Goal: Task Accomplishment & Management: Complete application form

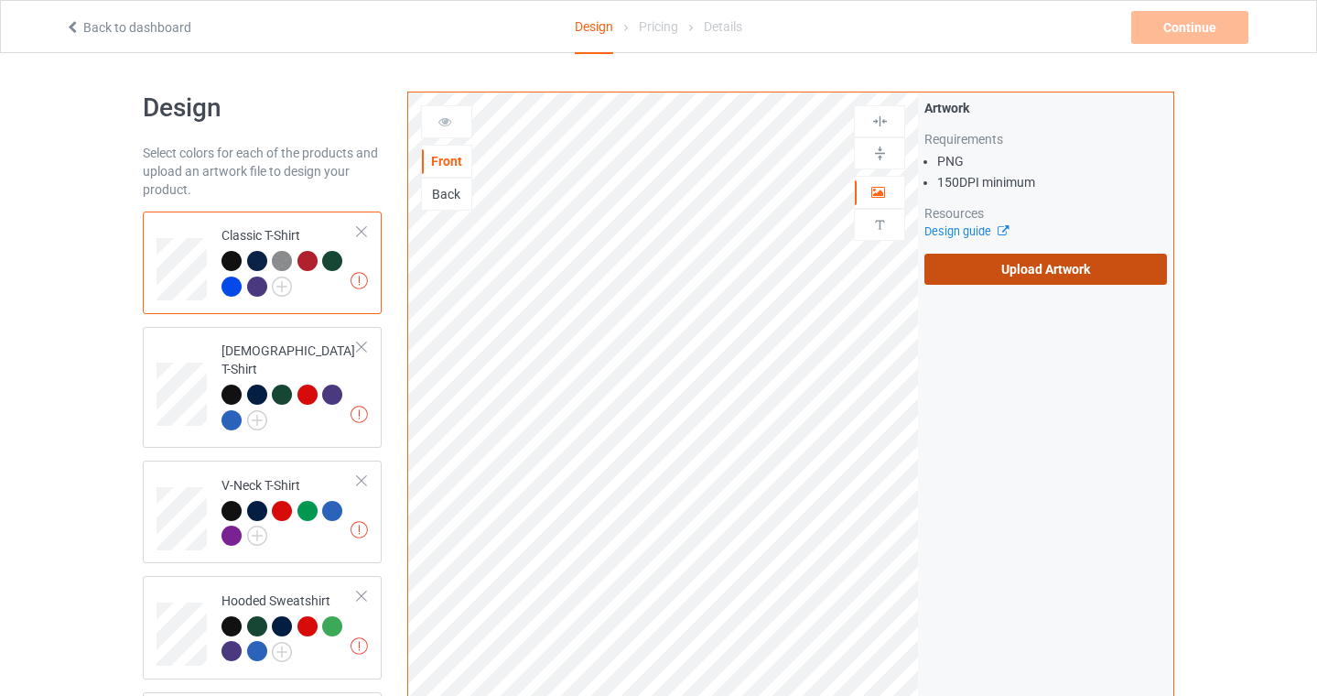
click at [1025, 267] on label "Upload Artwork" at bounding box center [1045, 269] width 243 height 31
click at [0, 0] on input "Upload Artwork" at bounding box center [0, 0] width 0 height 0
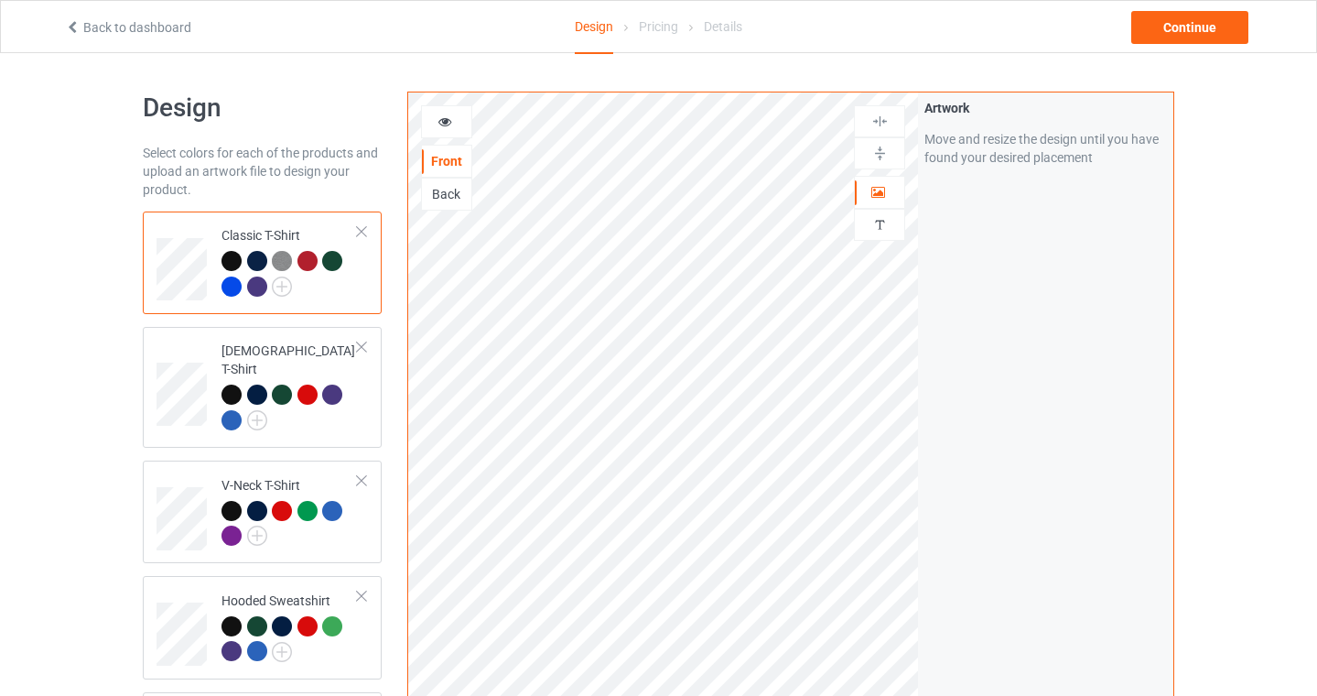
scroll to position [1, 0]
click at [875, 116] on img at bounding box center [879, 120] width 17 height 17
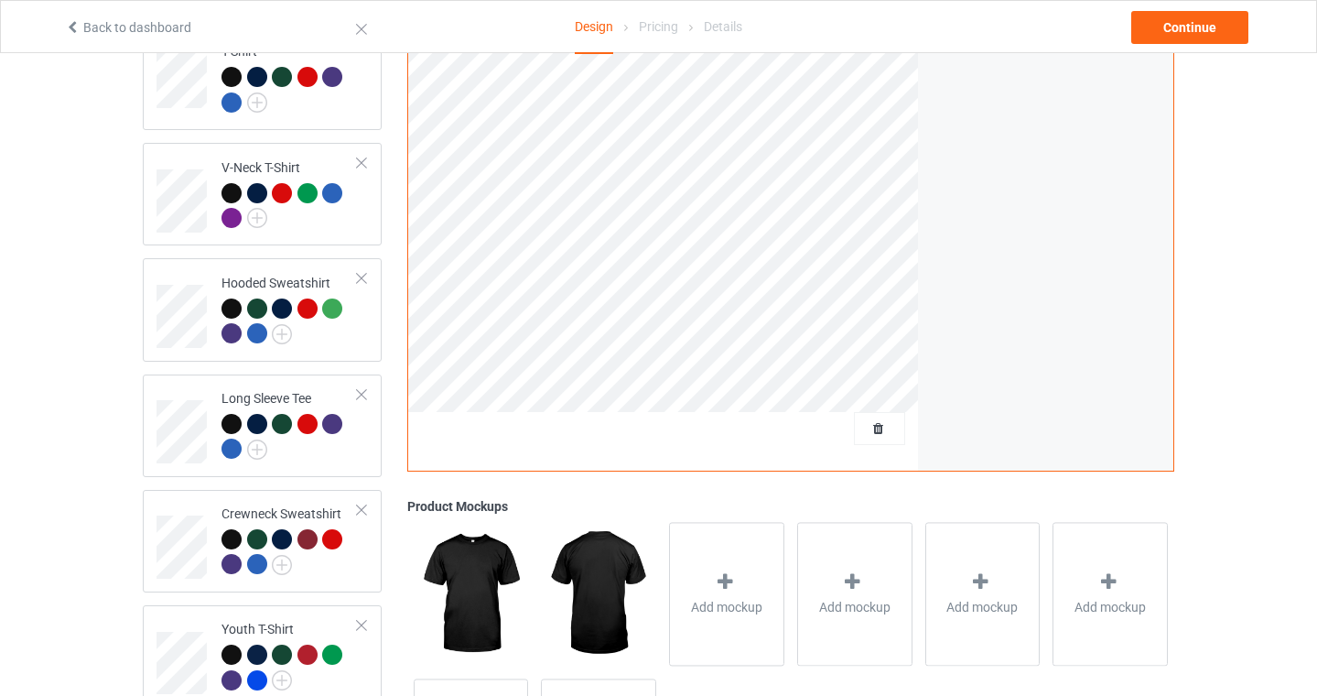
scroll to position [299, 0]
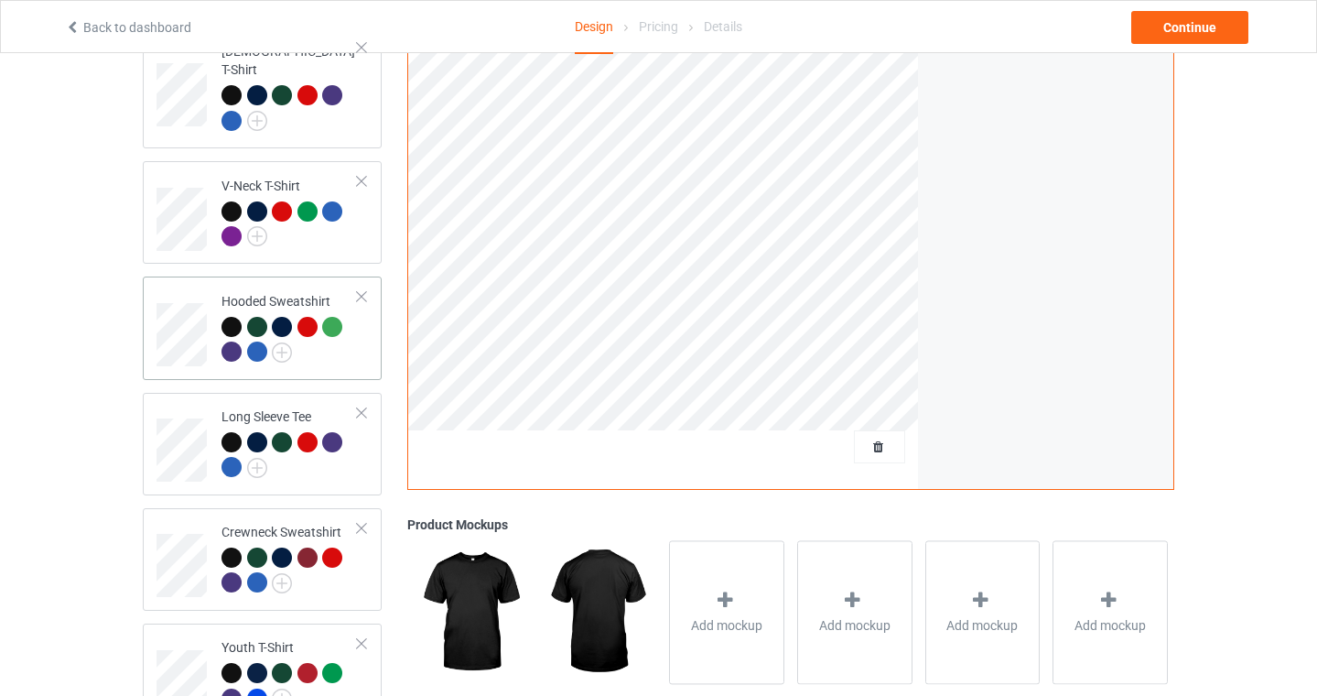
click at [333, 317] on div at bounding box center [332, 327] width 20 height 20
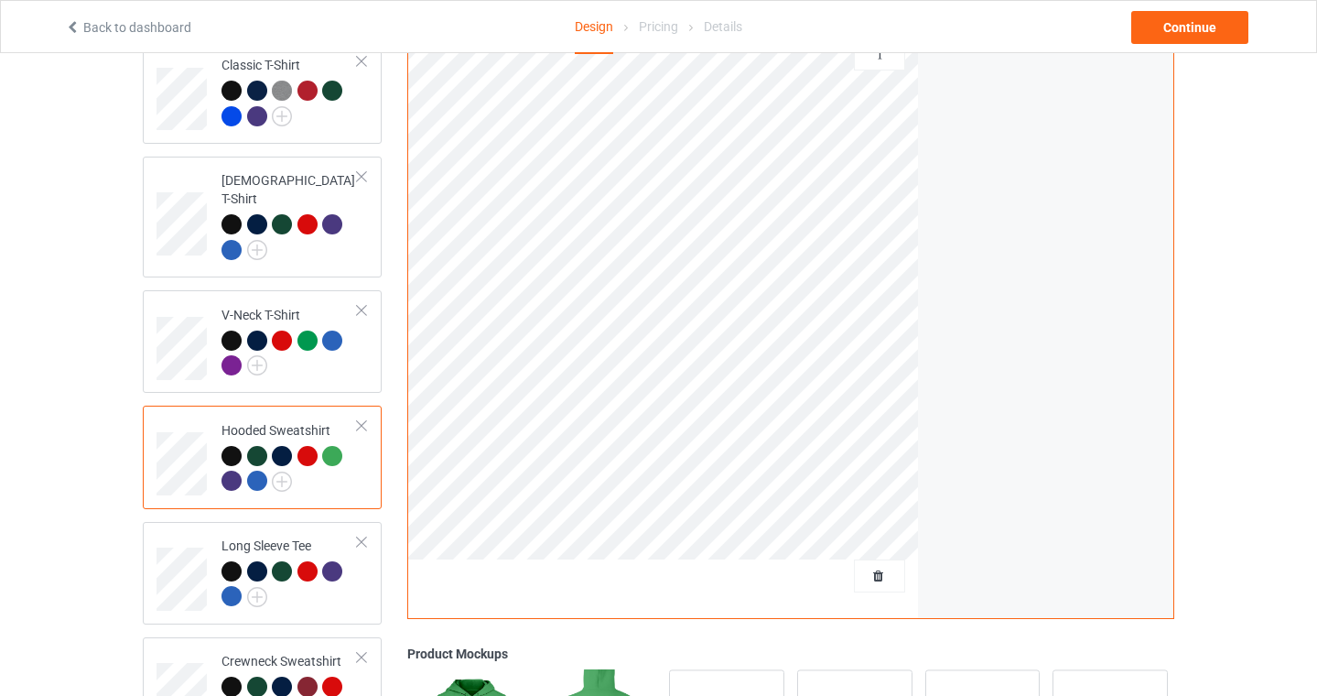
scroll to position [171, 0]
click at [286, 213] on div at bounding box center [282, 223] width 20 height 20
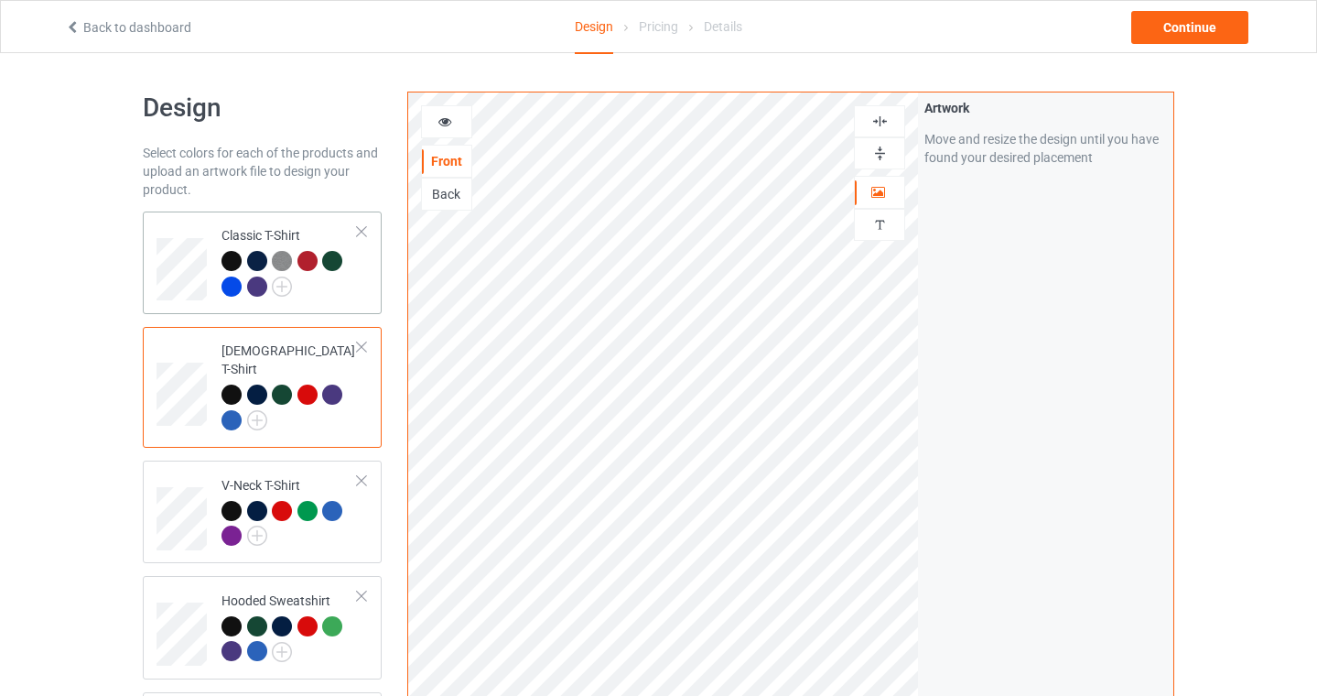
click at [329, 302] on td "Classic T-Shirt" at bounding box center [289, 263] width 157 height 88
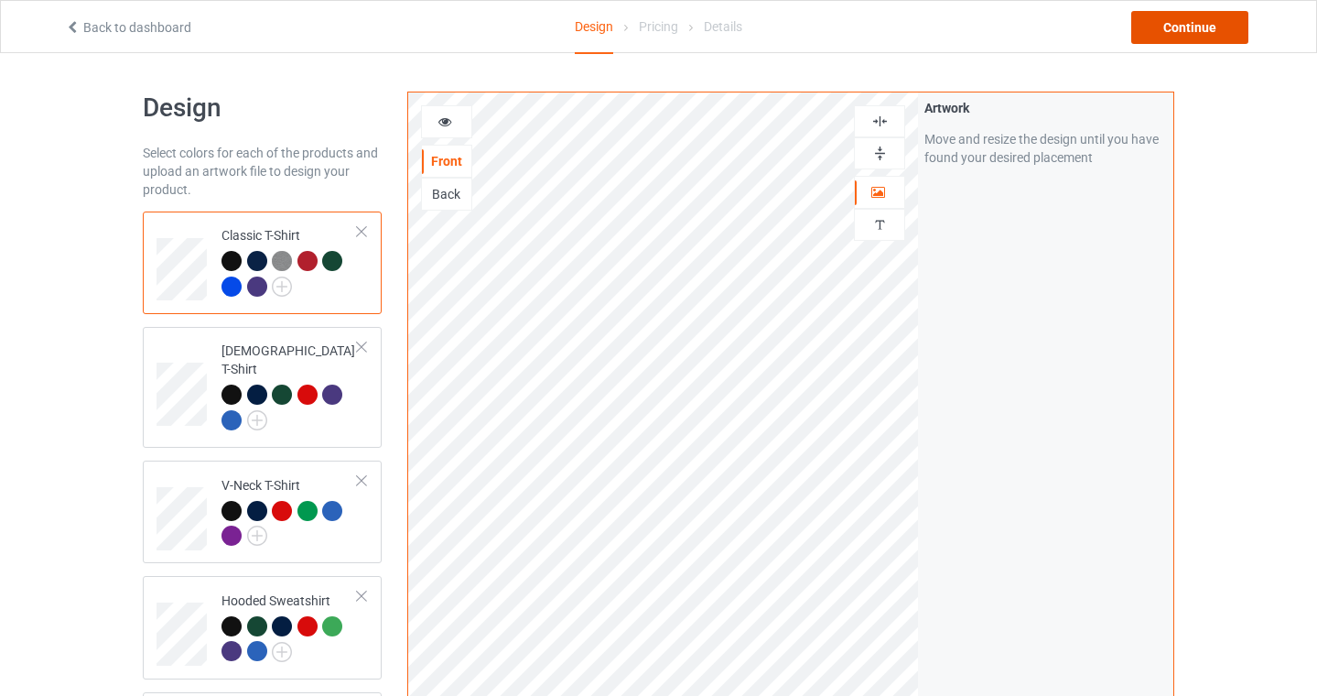
click at [1196, 27] on div "Continue" at bounding box center [1189, 27] width 117 height 33
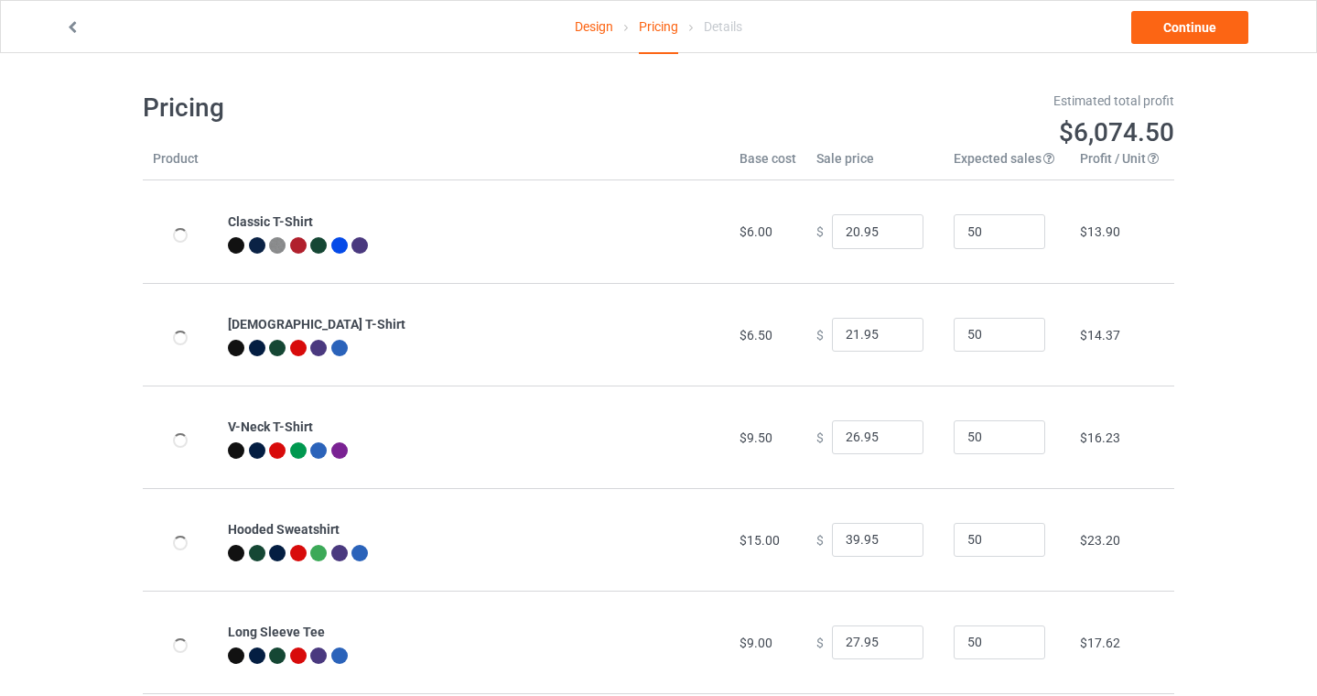
click at [1196, 27] on link "Continue" at bounding box center [1189, 27] width 117 height 33
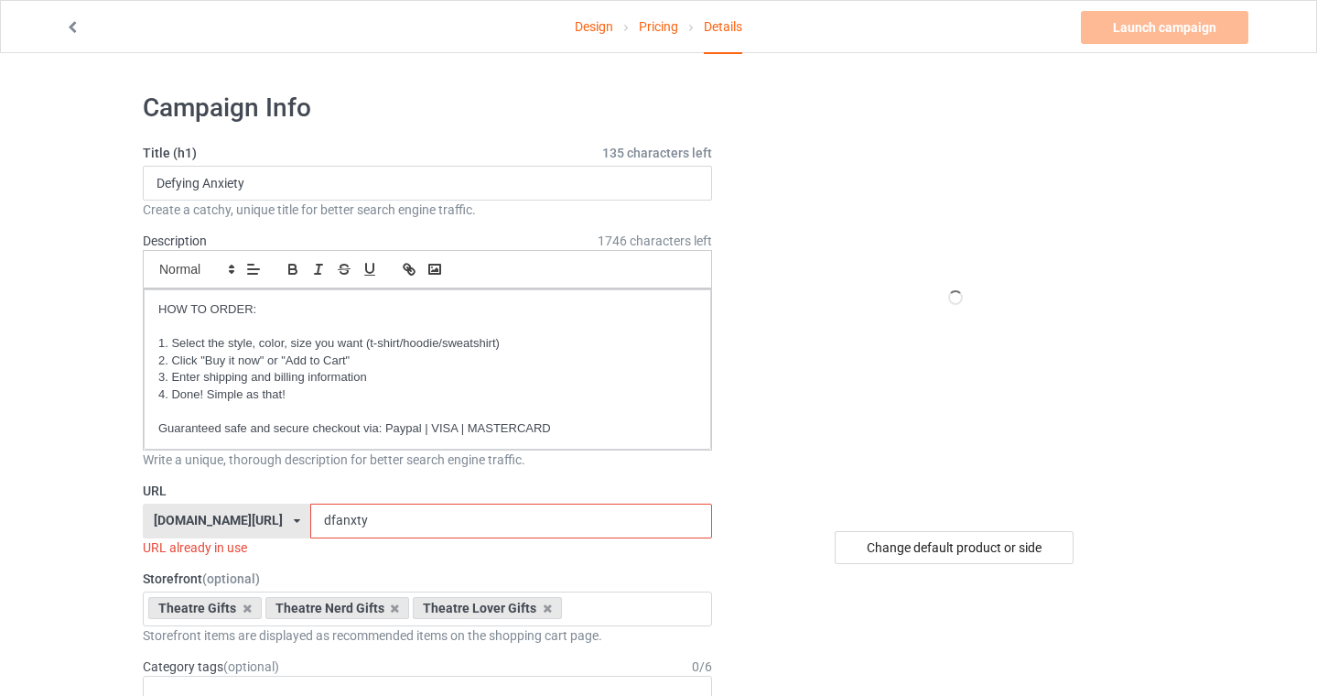
click at [577, 15] on link "Design" at bounding box center [594, 26] width 38 height 51
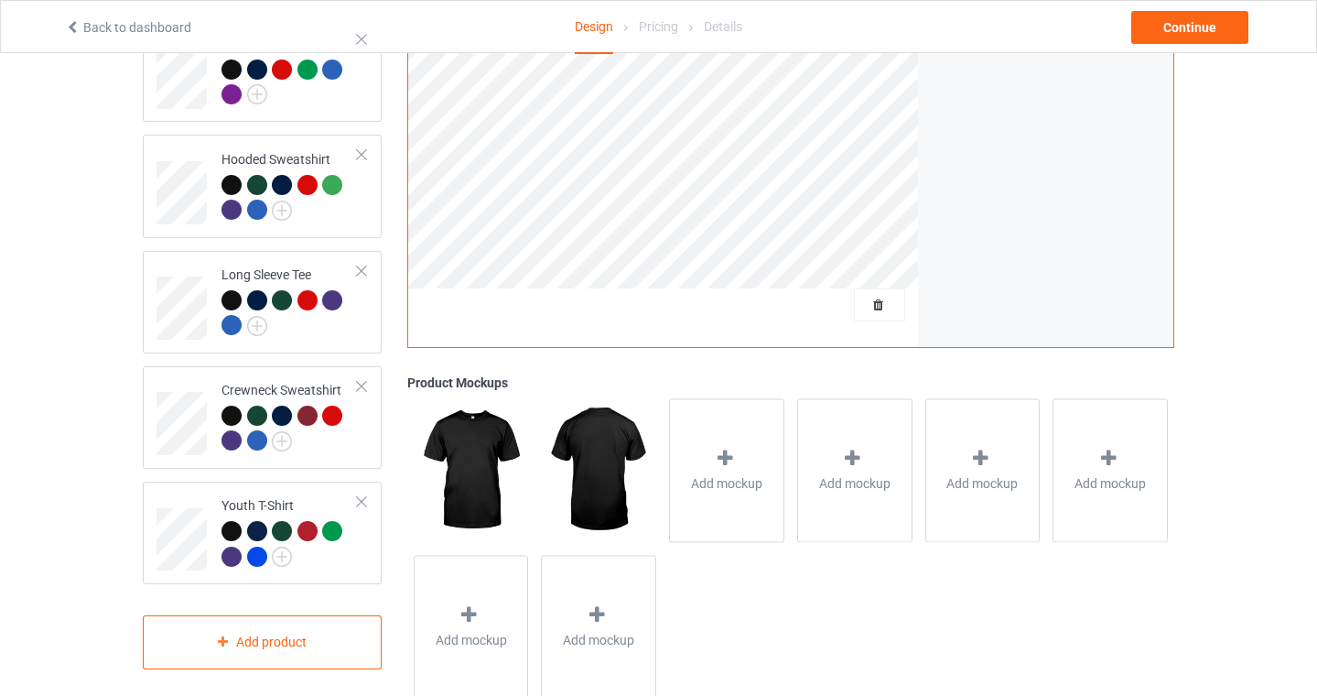
scroll to position [489, 0]
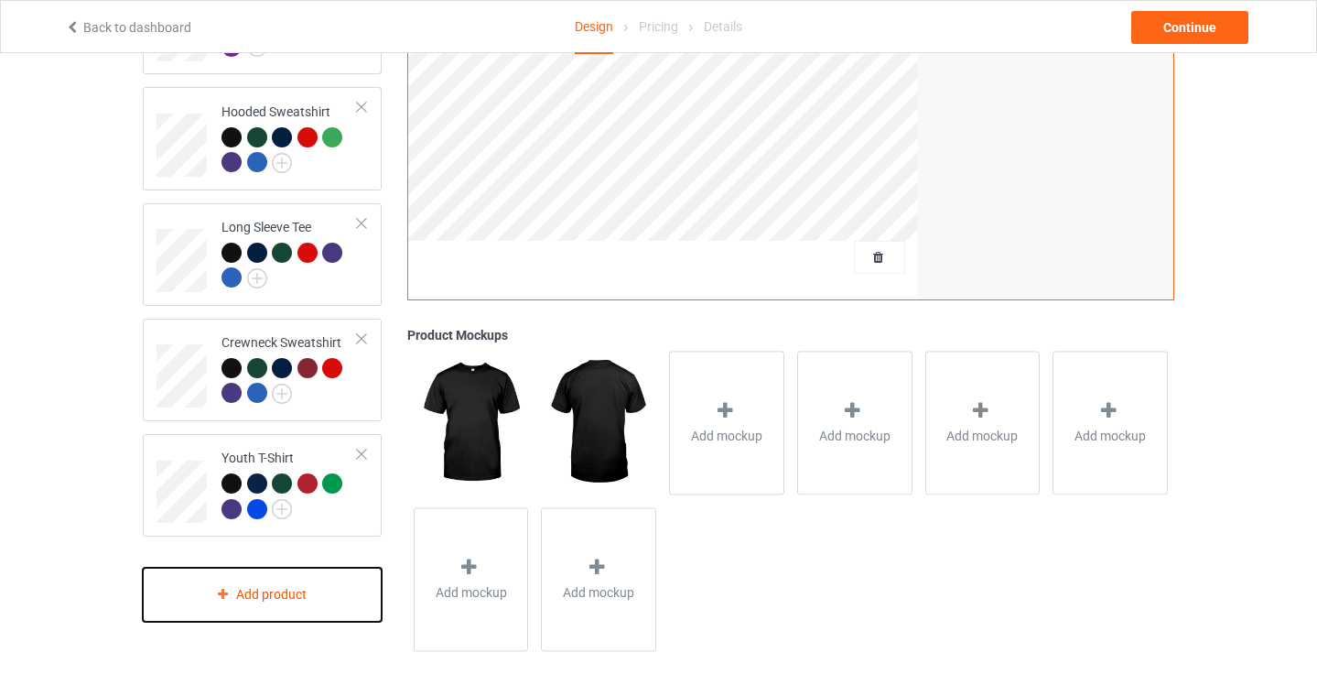
click at [319, 585] on div "Add product" at bounding box center [262, 594] width 239 height 54
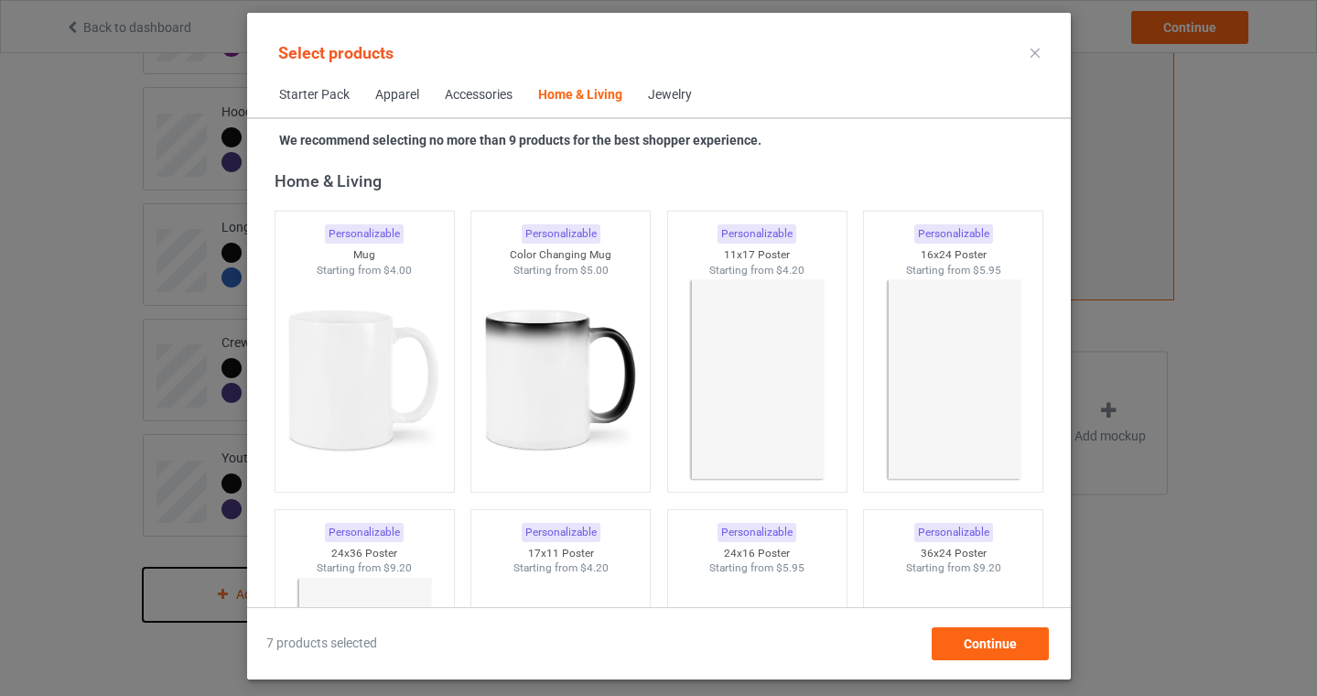
scroll to position [8402, 0]
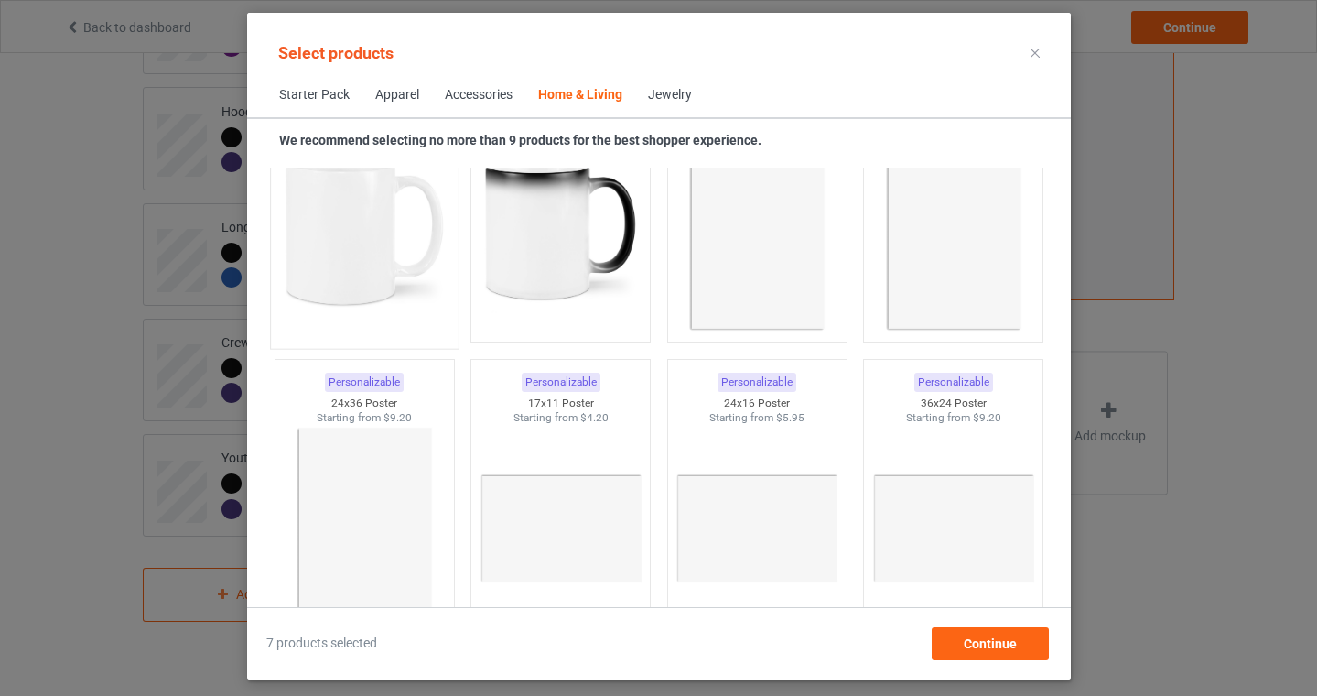
click at [373, 241] on img at bounding box center [364, 231] width 172 height 215
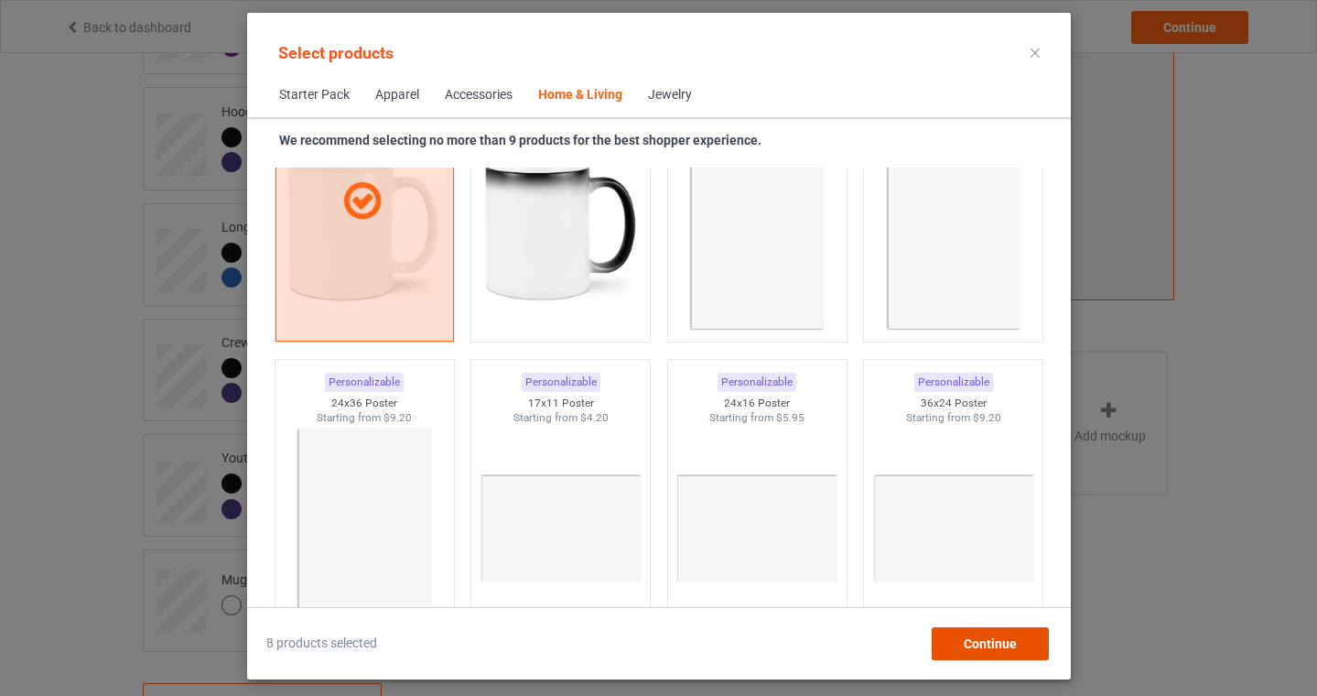
click at [989, 645] on span "Continue" at bounding box center [989, 643] width 53 height 15
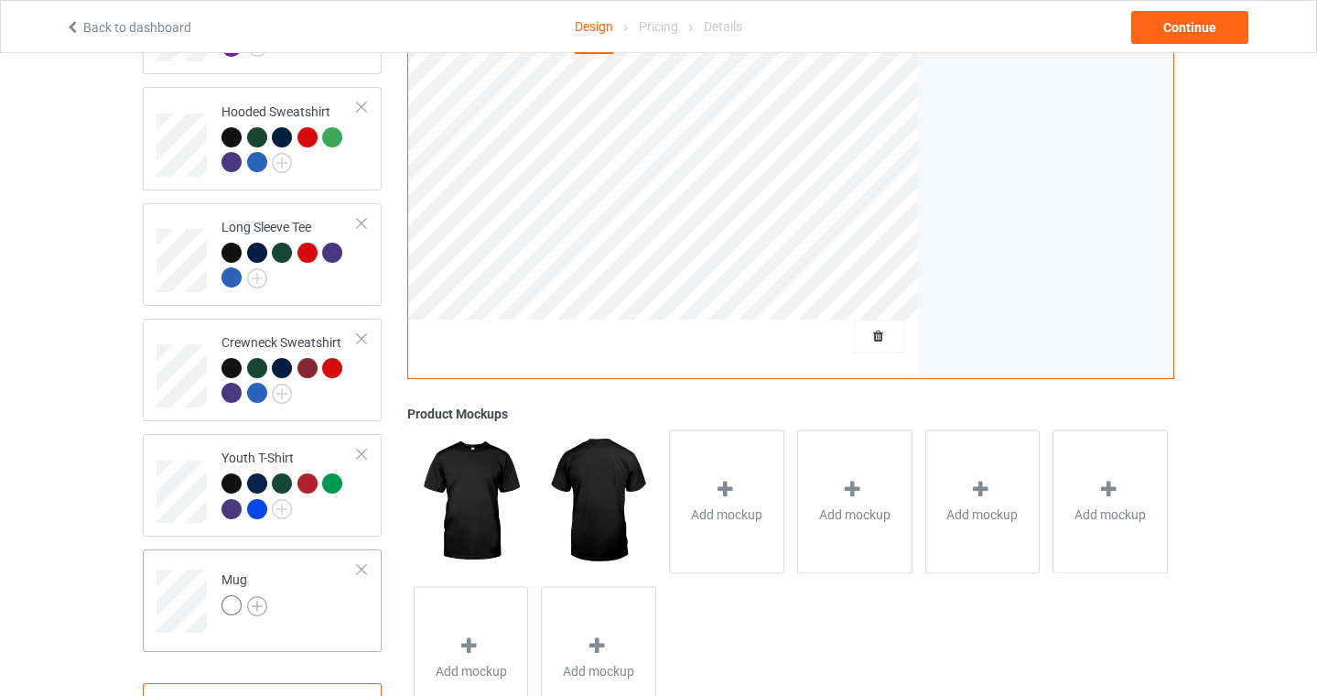
click at [254, 596] on img at bounding box center [257, 606] width 20 height 20
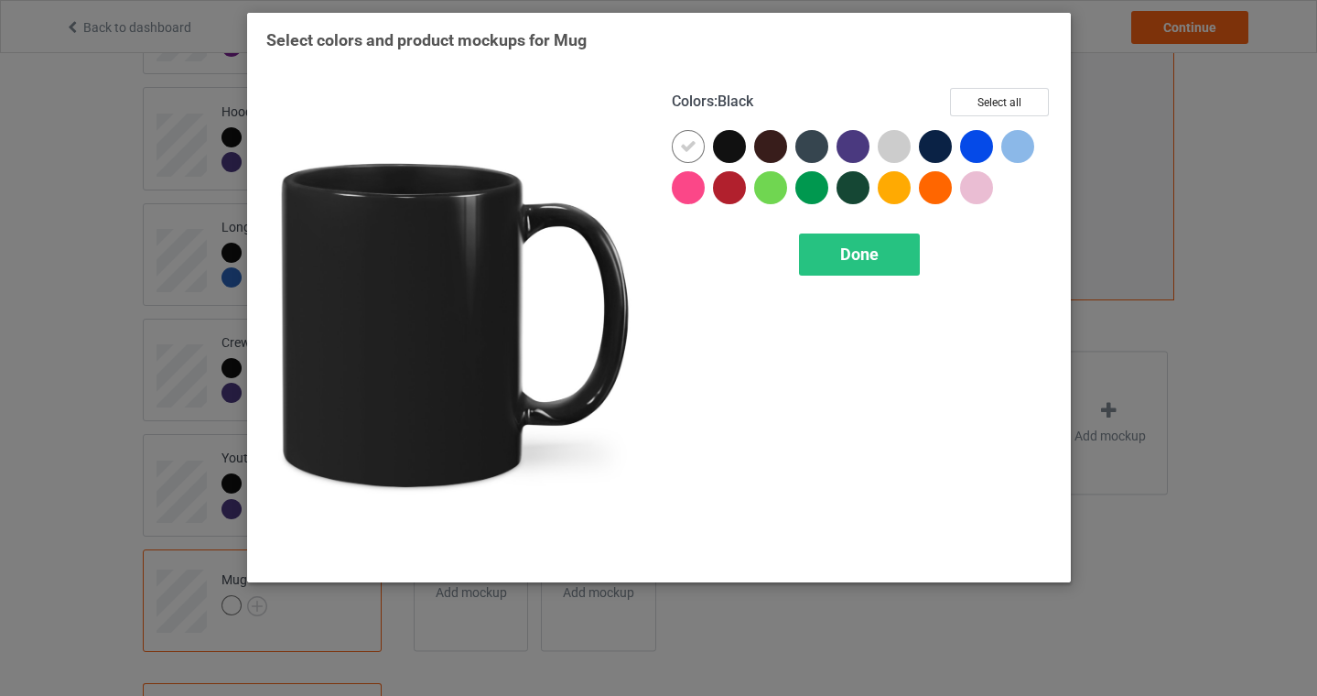
click at [732, 150] on div at bounding box center [729, 146] width 33 height 33
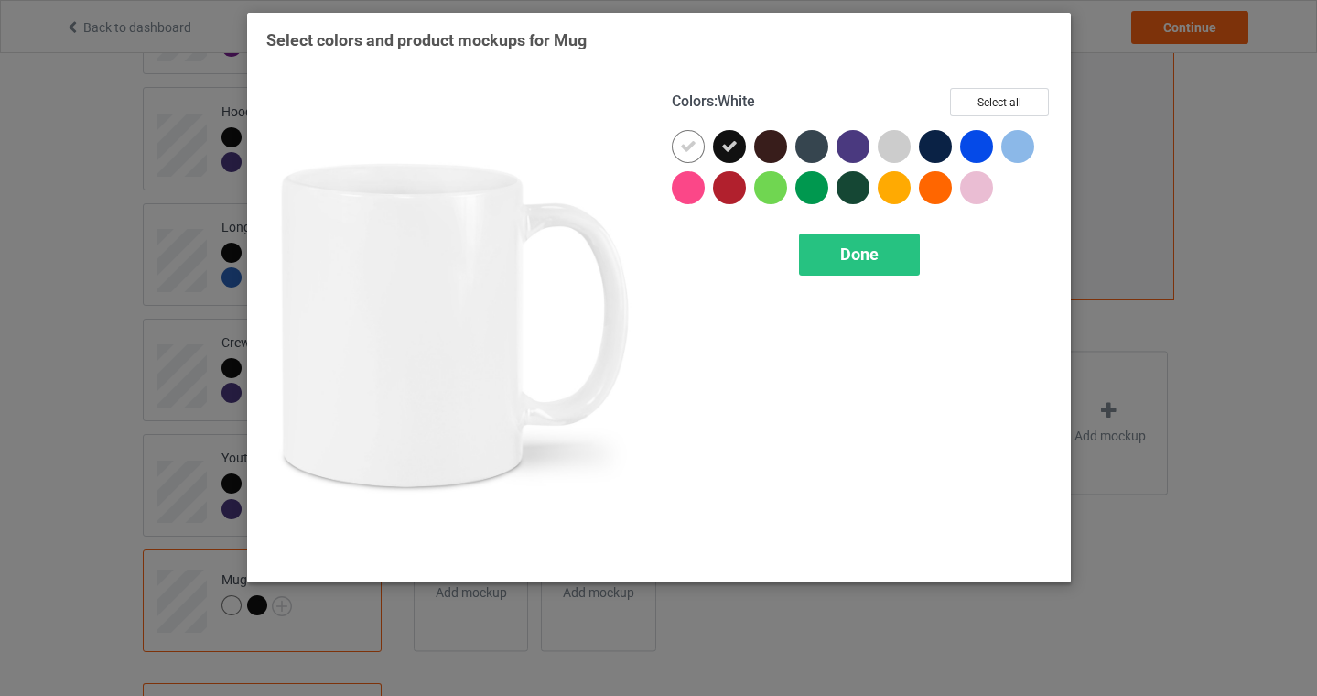
click at [689, 148] on icon at bounding box center [688, 146] width 16 height 16
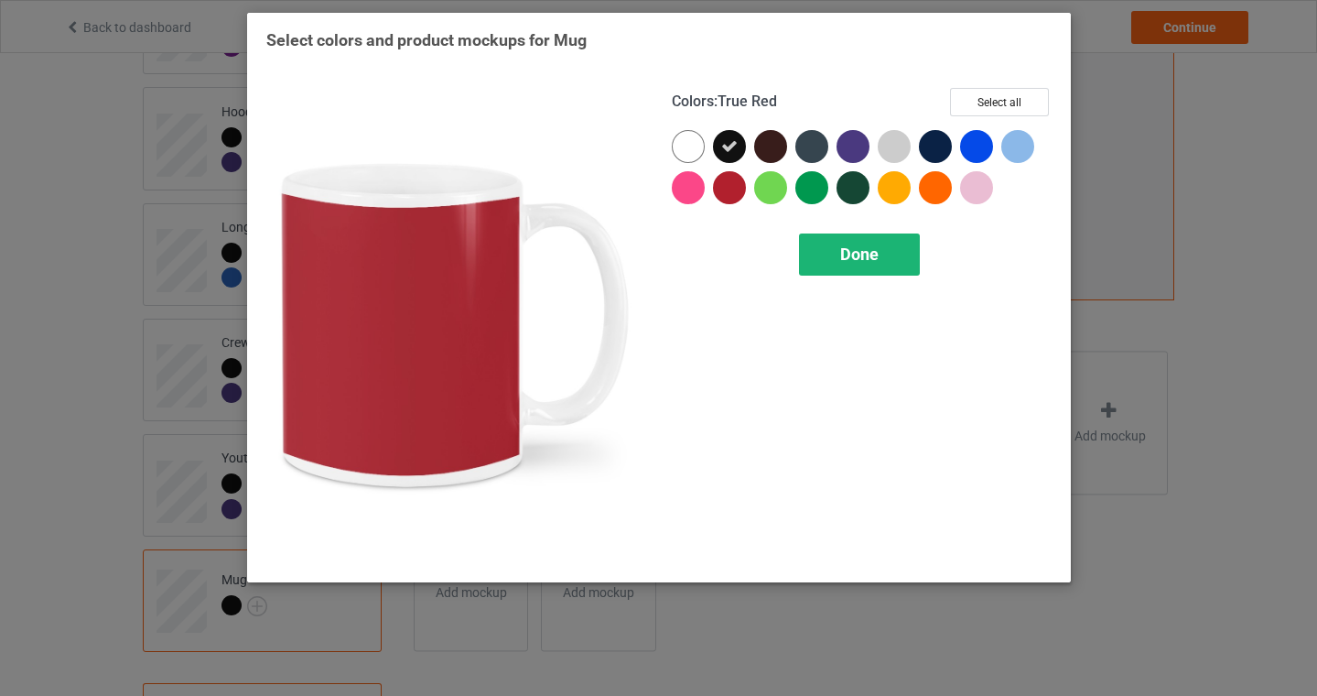
click at [895, 263] on div "Done" at bounding box center [859, 254] width 121 height 42
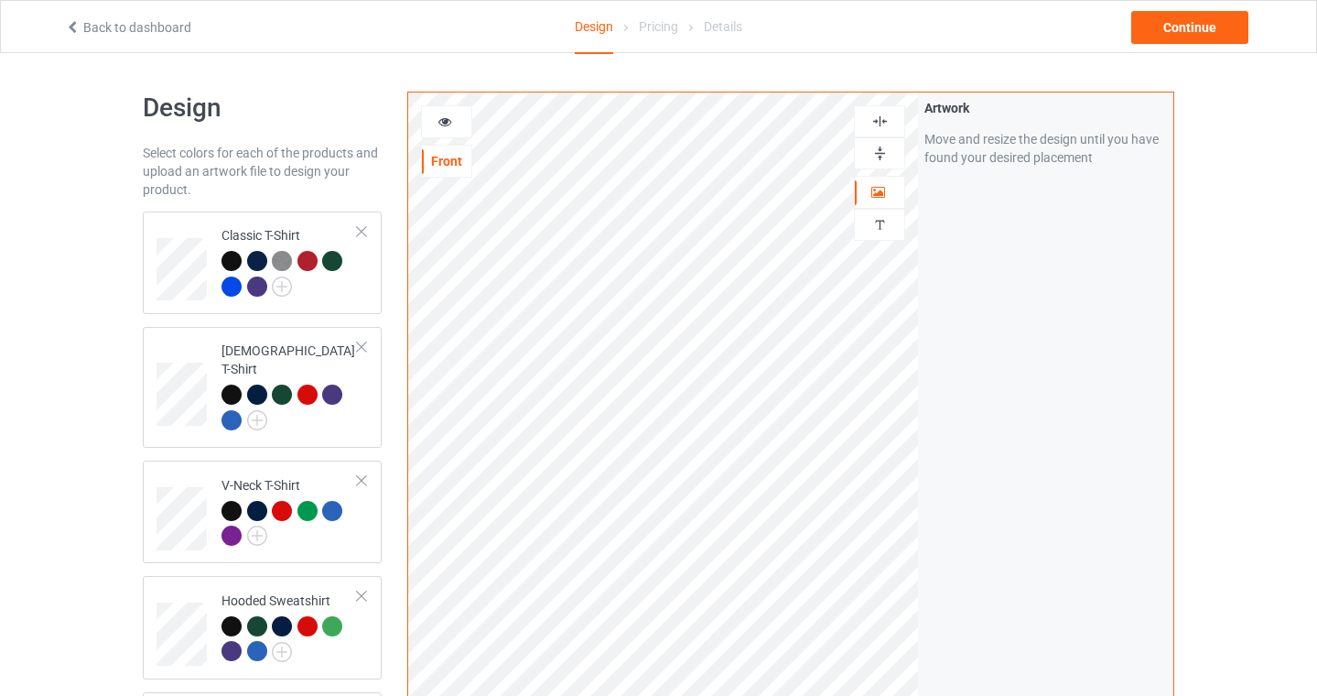
click at [437, 117] on icon at bounding box center [445, 119] width 16 height 13
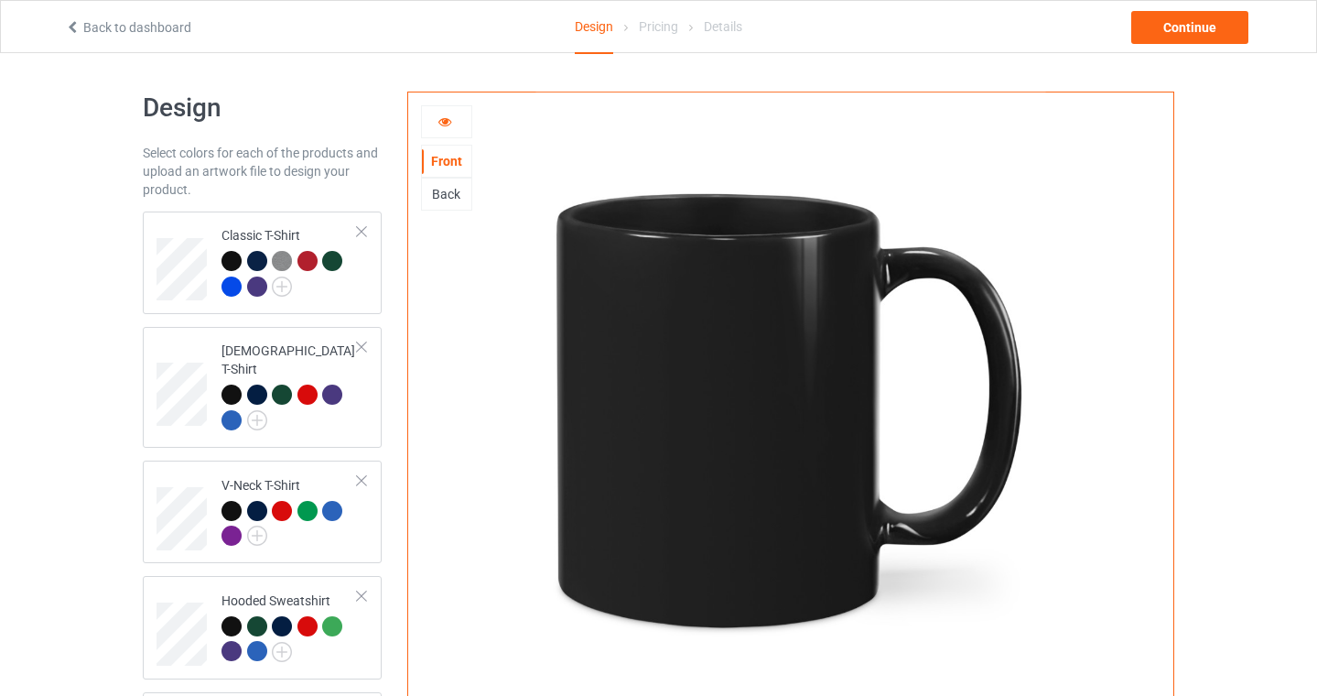
click at [437, 117] on icon at bounding box center [445, 119] width 16 height 13
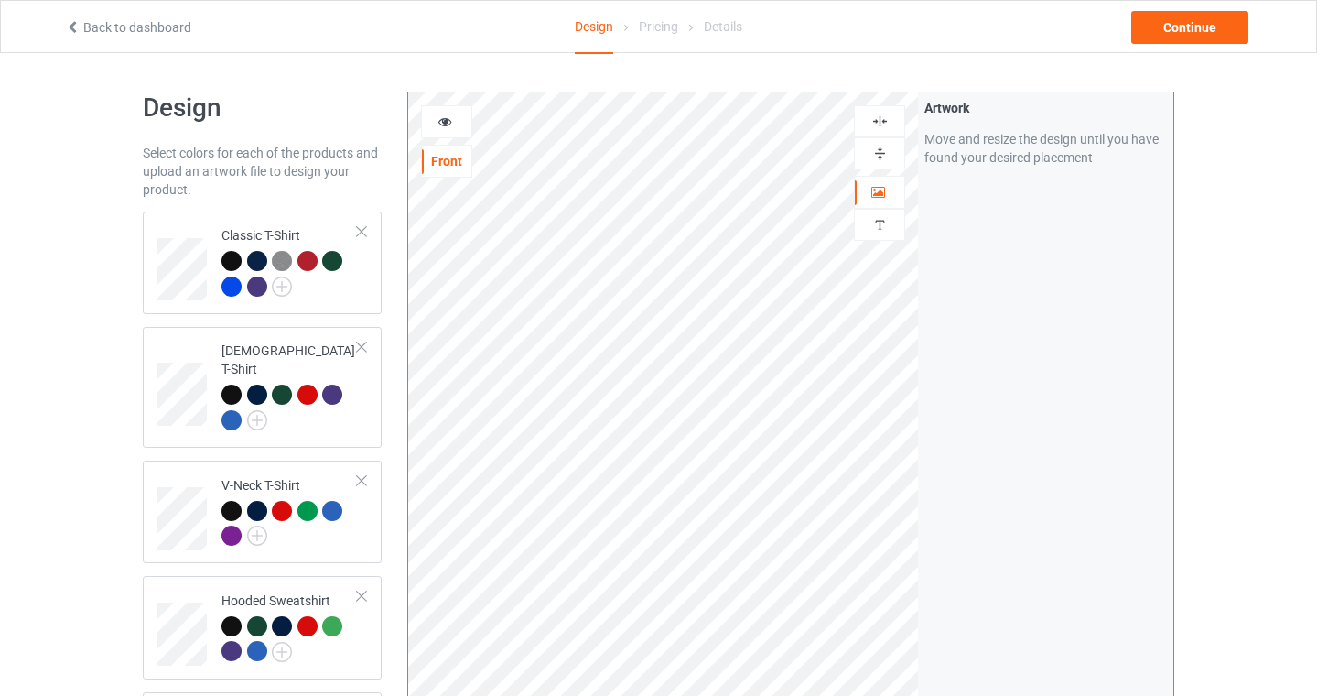
click at [443, 122] on icon at bounding box center [445, 119] width 16 height 13
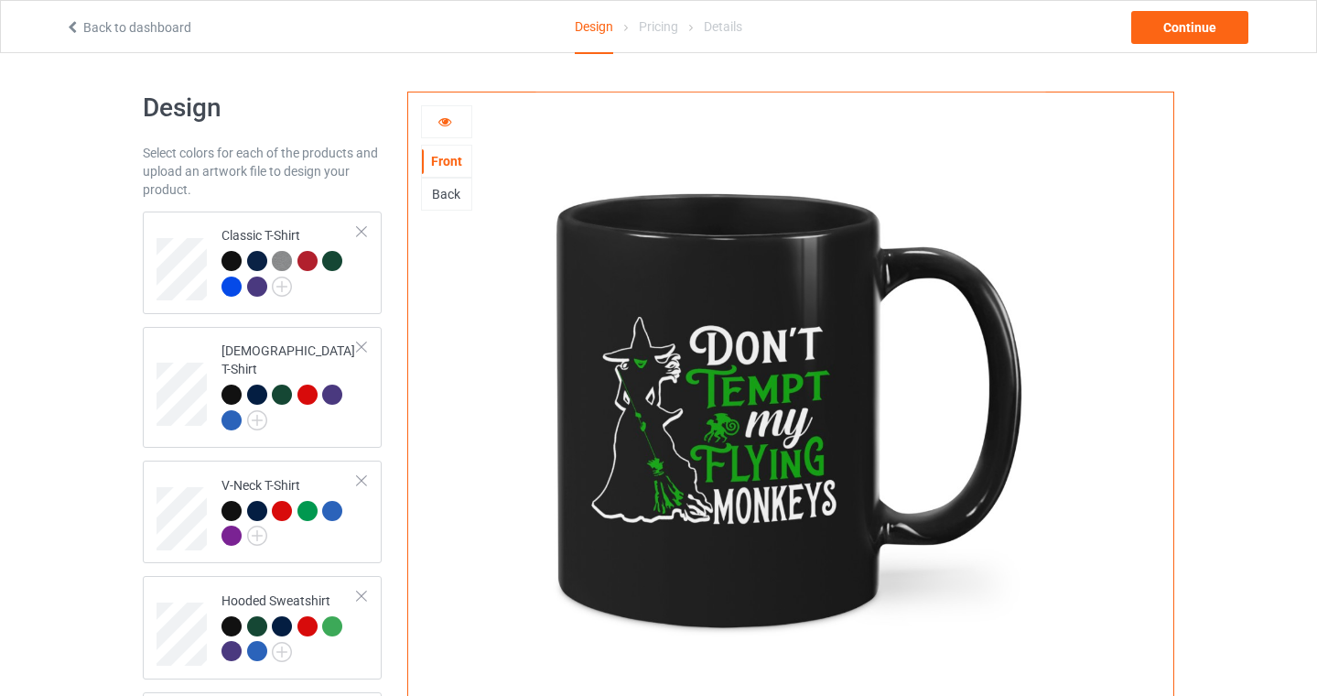
click at [438, 118] on icon at bounding box center [445, 119] width 16 height 13
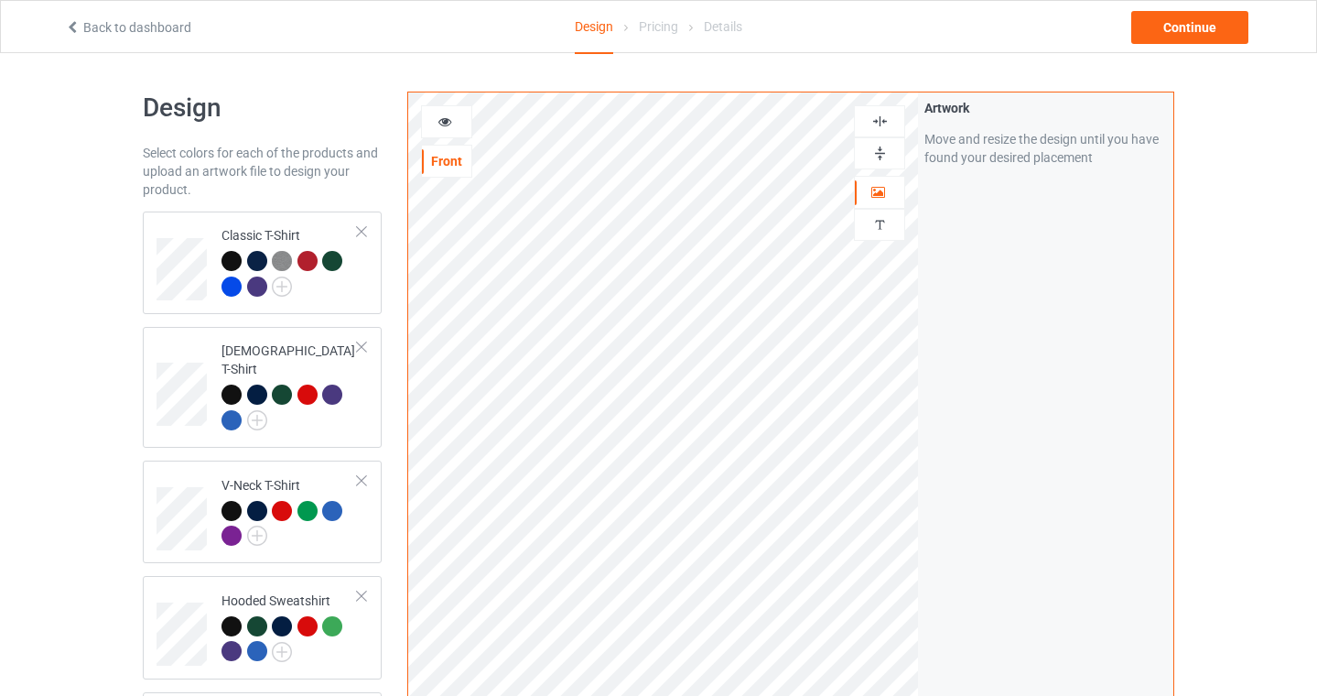
click at [448, 120] on icon at bounding box center [445, 119] width 16 height 13
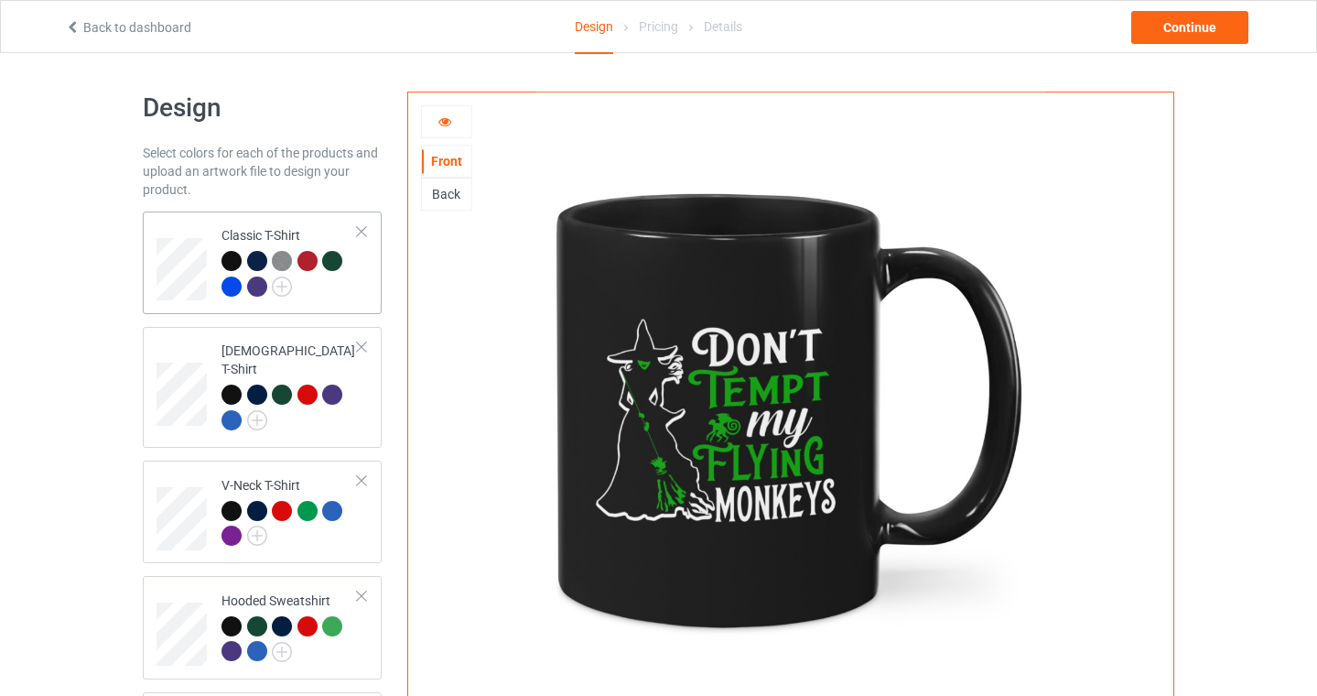
click at [345, 281] on div at bounding box center [289, 276] width 136 height 50
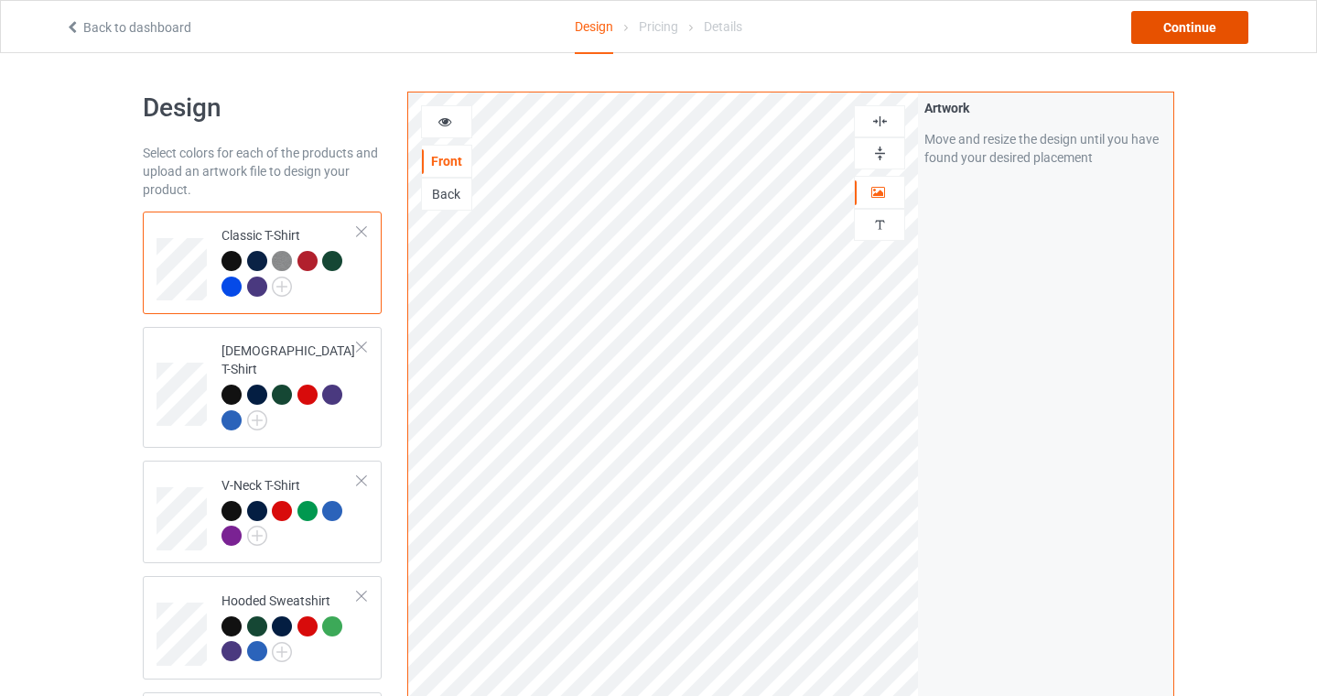
click at [1223, 29] on div "Continue" at bounding box center [1189, 27] width 117 height 33
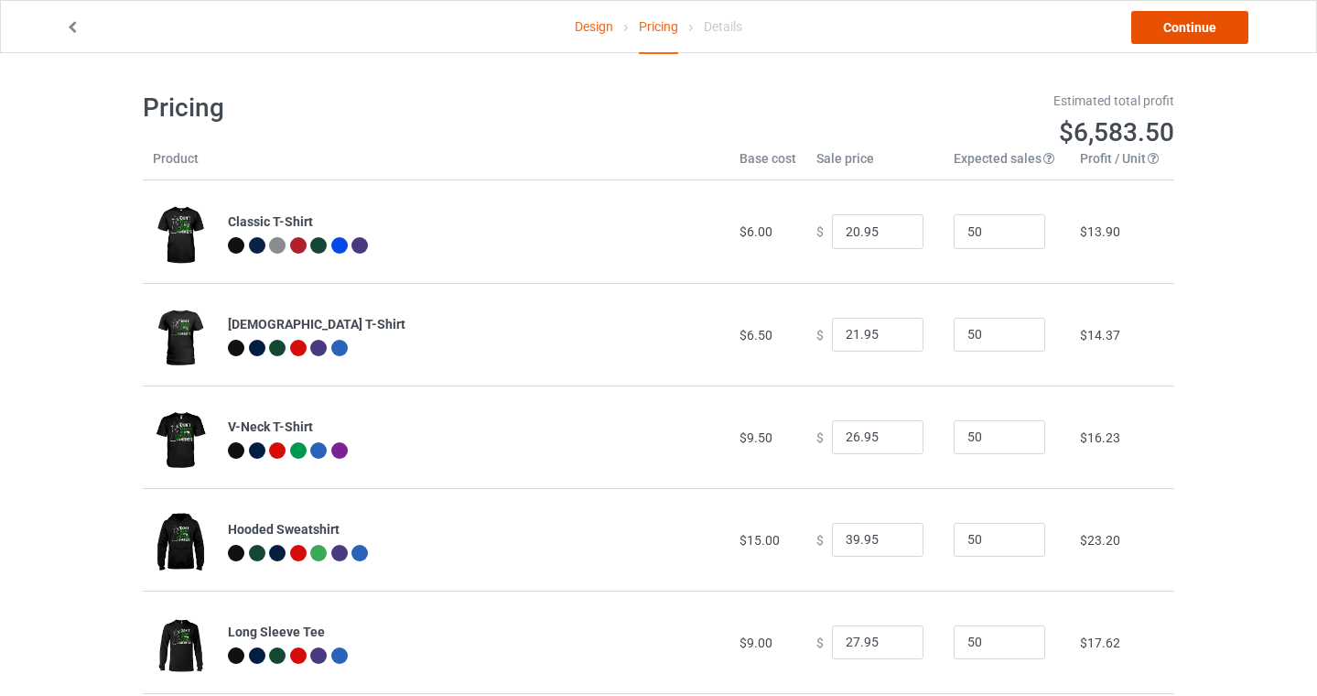
click at [1223, 29] on link "Continue" at bounding box center [1189, 27] width 117 height 33
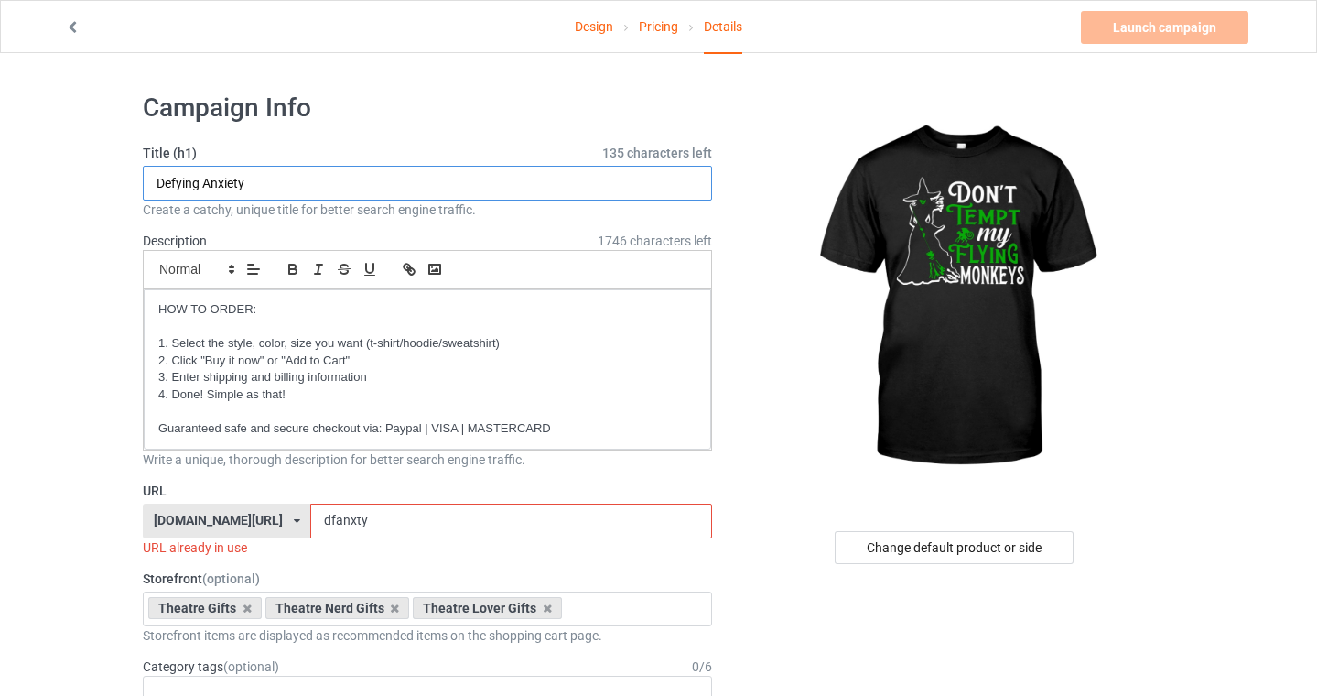
click at [365, 181] on input "Defying Anxiety" at bounding box center [427, 183] width 569 height 35
drag, startPoint x: 307, startPoint y: 187, endPoint x: 91, endPoint y: 181, distance: 216.1
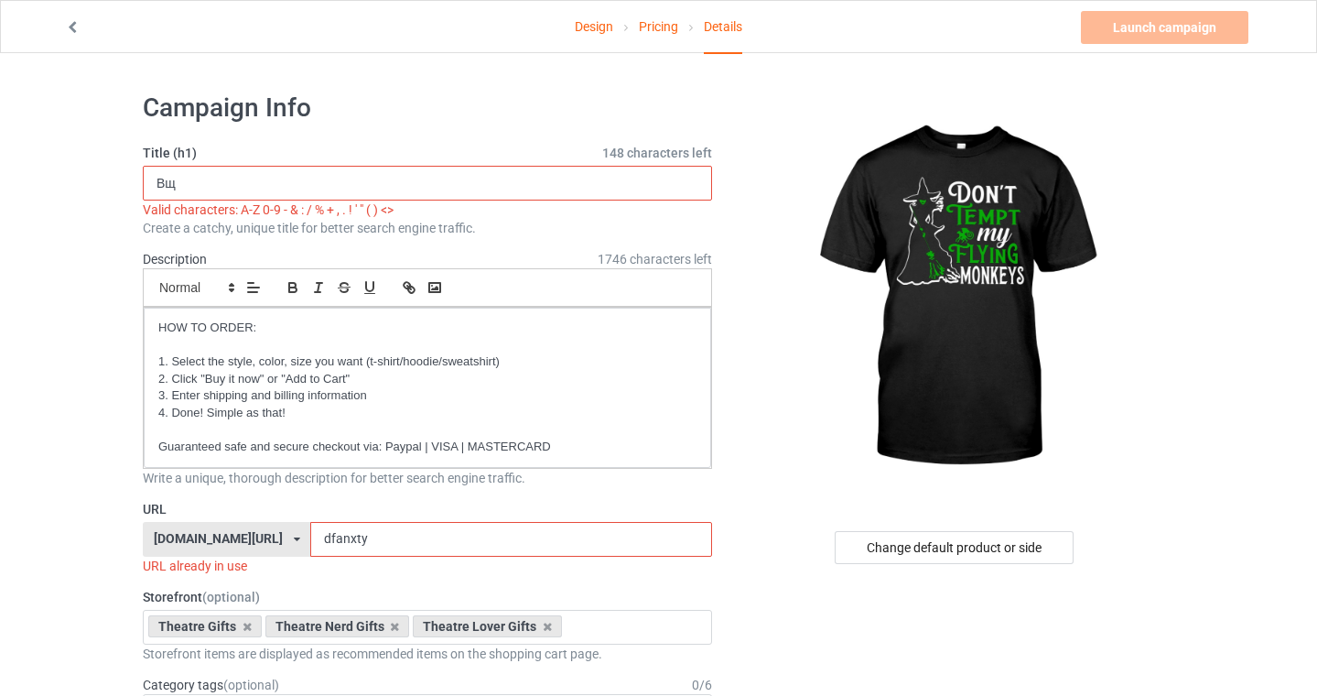
type input "В"
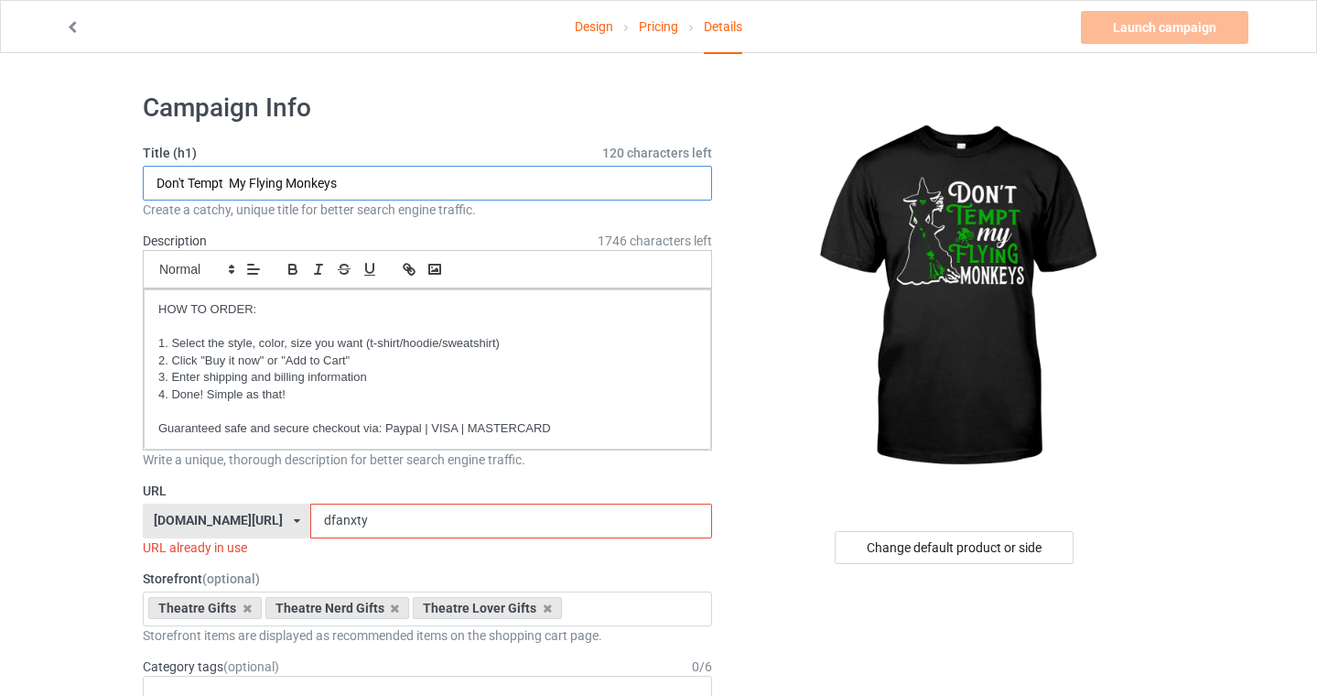
type input "Don't Tempt My Flying Monkeys"
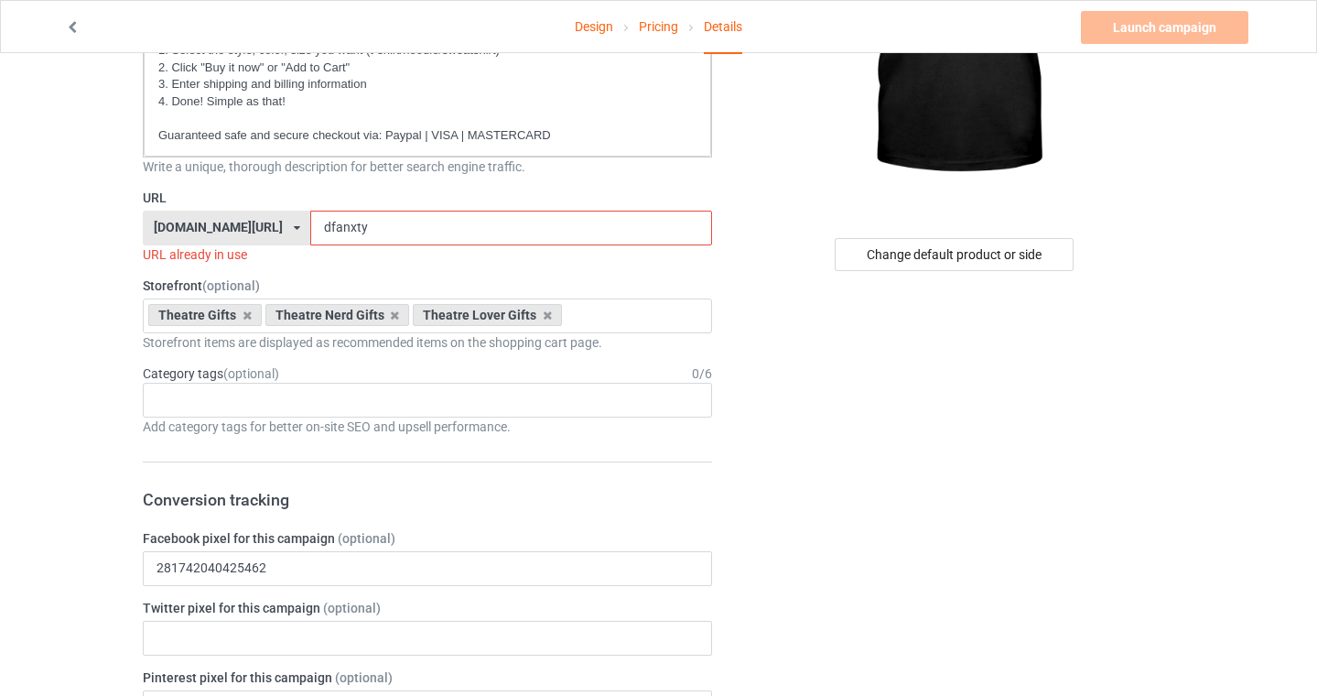
scroll to position [318, 0]
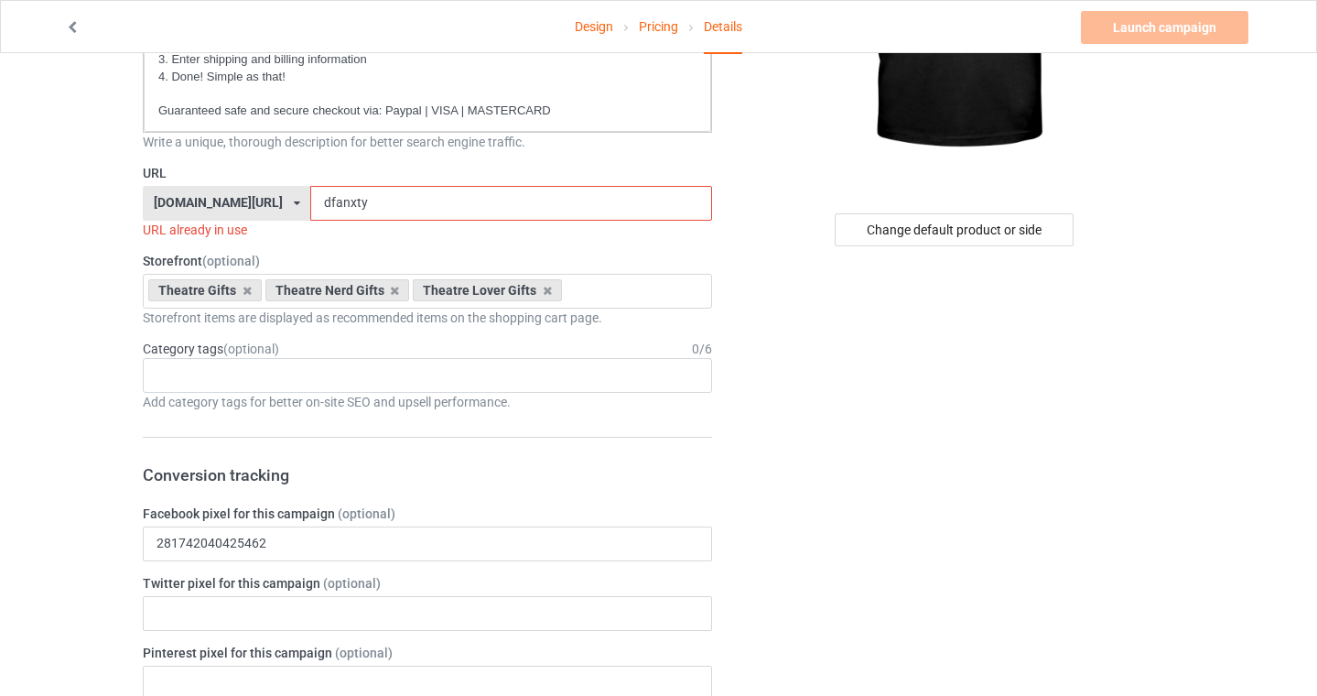
click at [347, 210] on input "dfanxty" at bounding box center [510, 203] width 401 height 35
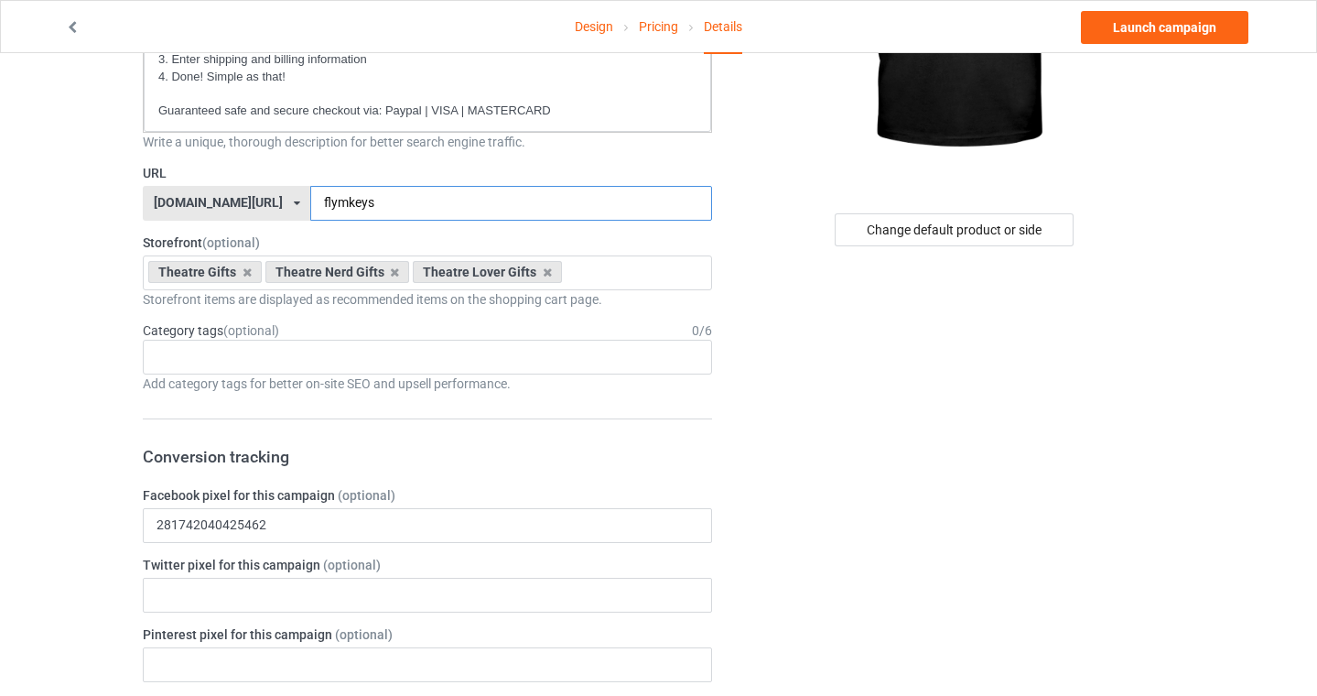
type input "flymkeys"
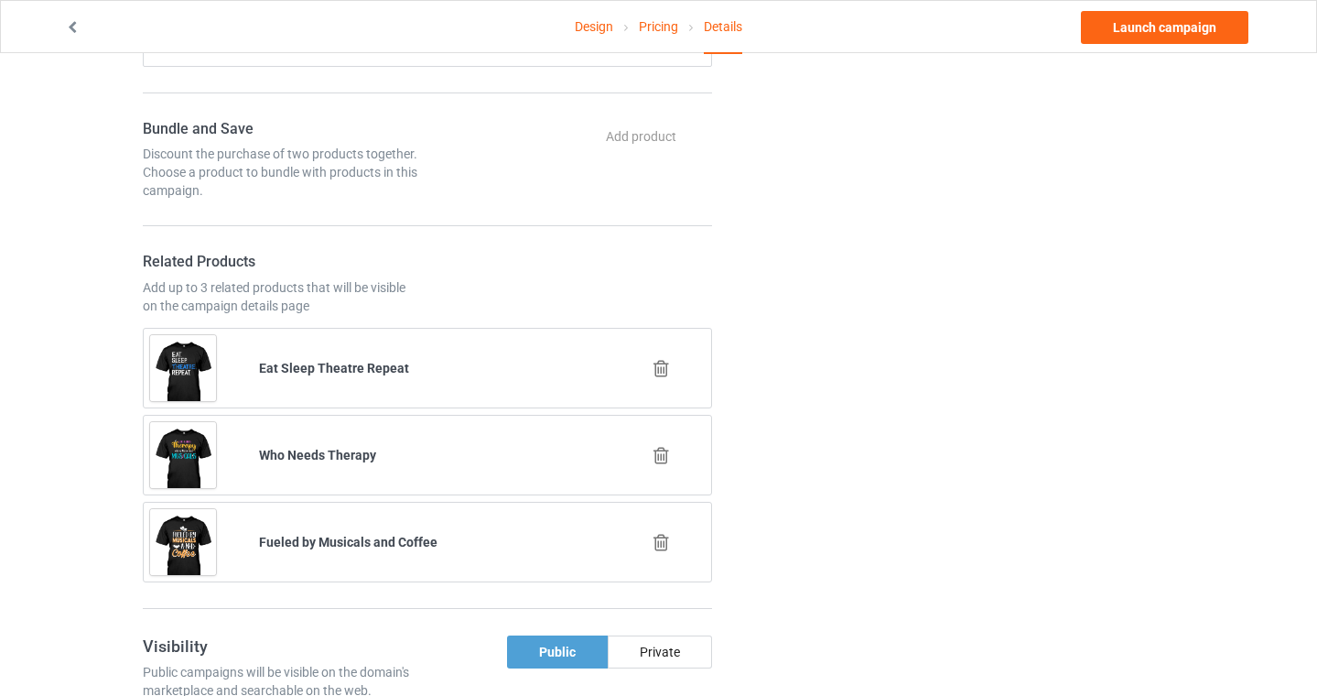
scroll to position [1005, 0]
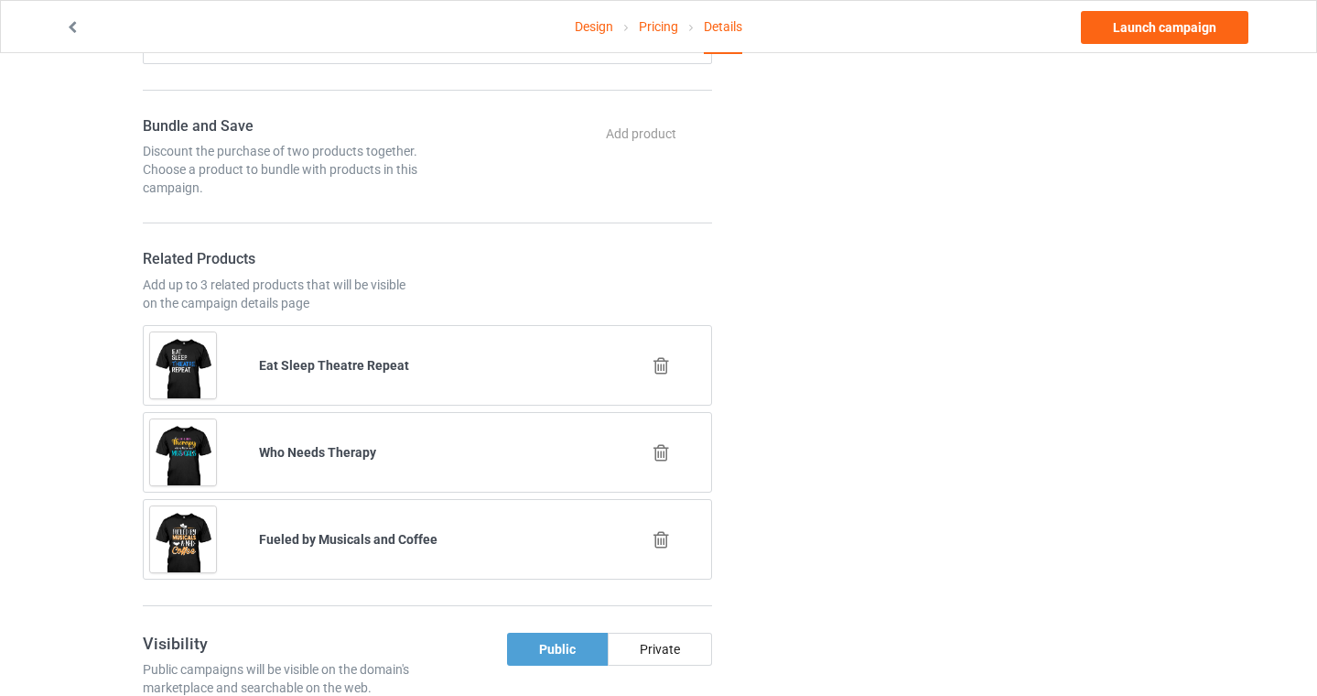
click at [655, 360] on icon at bounding box center [661, 365] width 23 height 19
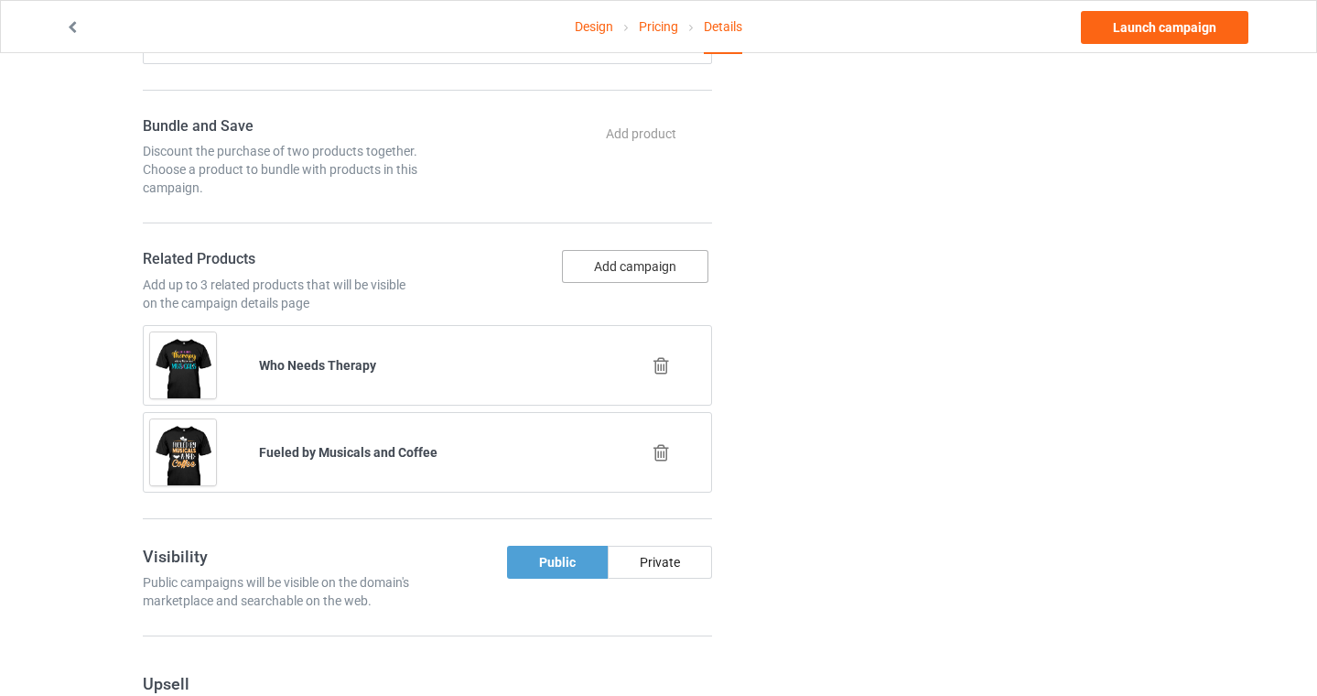
click at [642, 263] on button "Add campaign" at bounding box center [635, 266] width 146 height 33
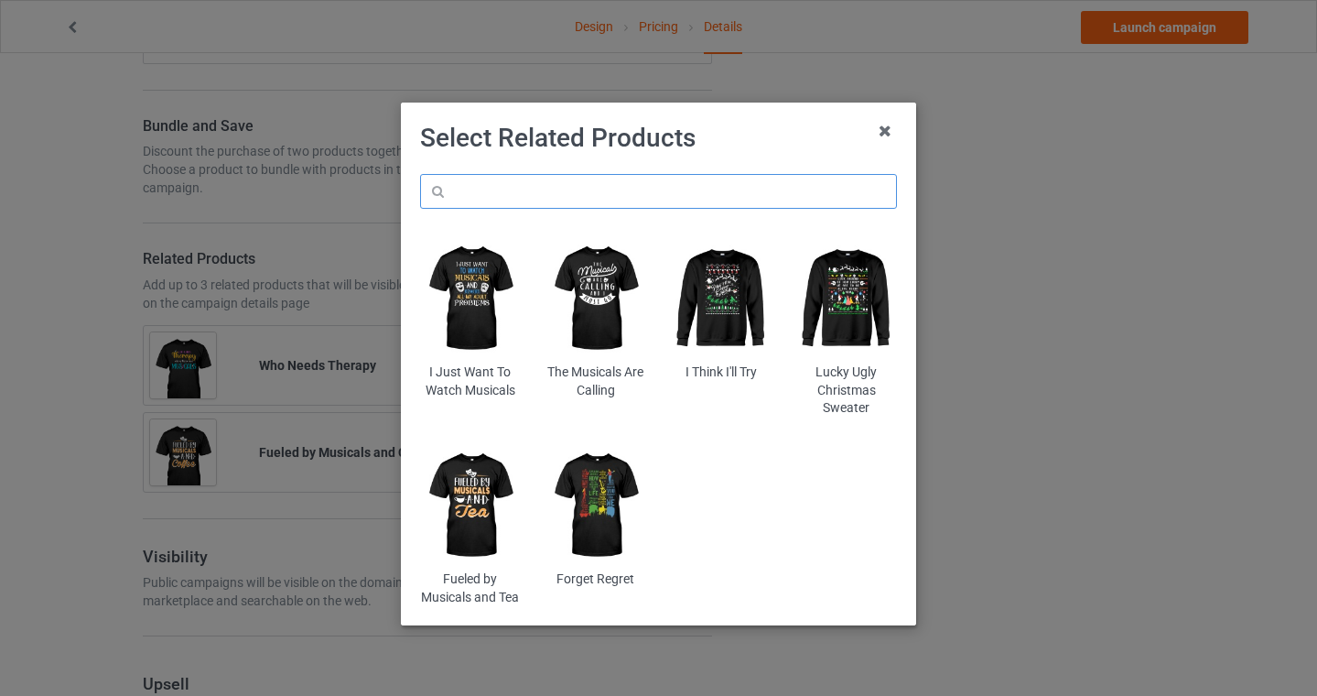
click at [545, 187] on input "text" at bounding box center [658, 191] width 477 height 35
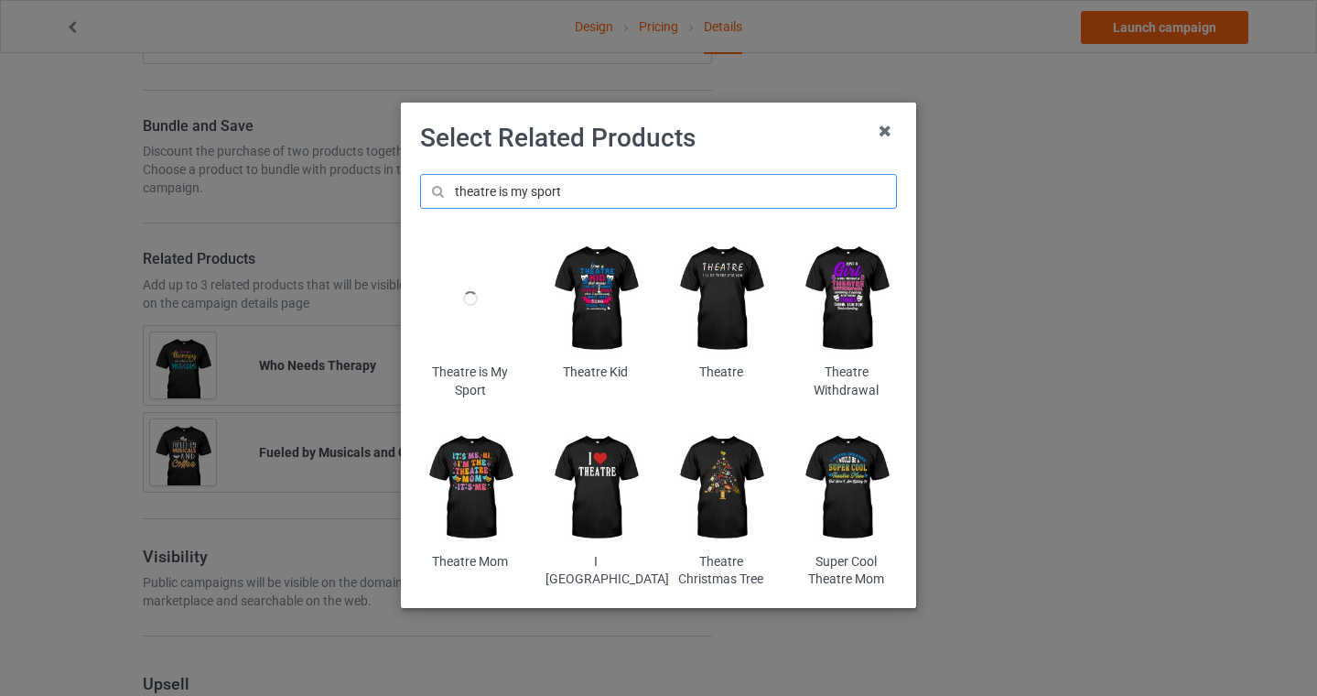
type input "theatre is my sport"
click at [479, 318] on div at bounding box center [470, 298] width 100 height 124
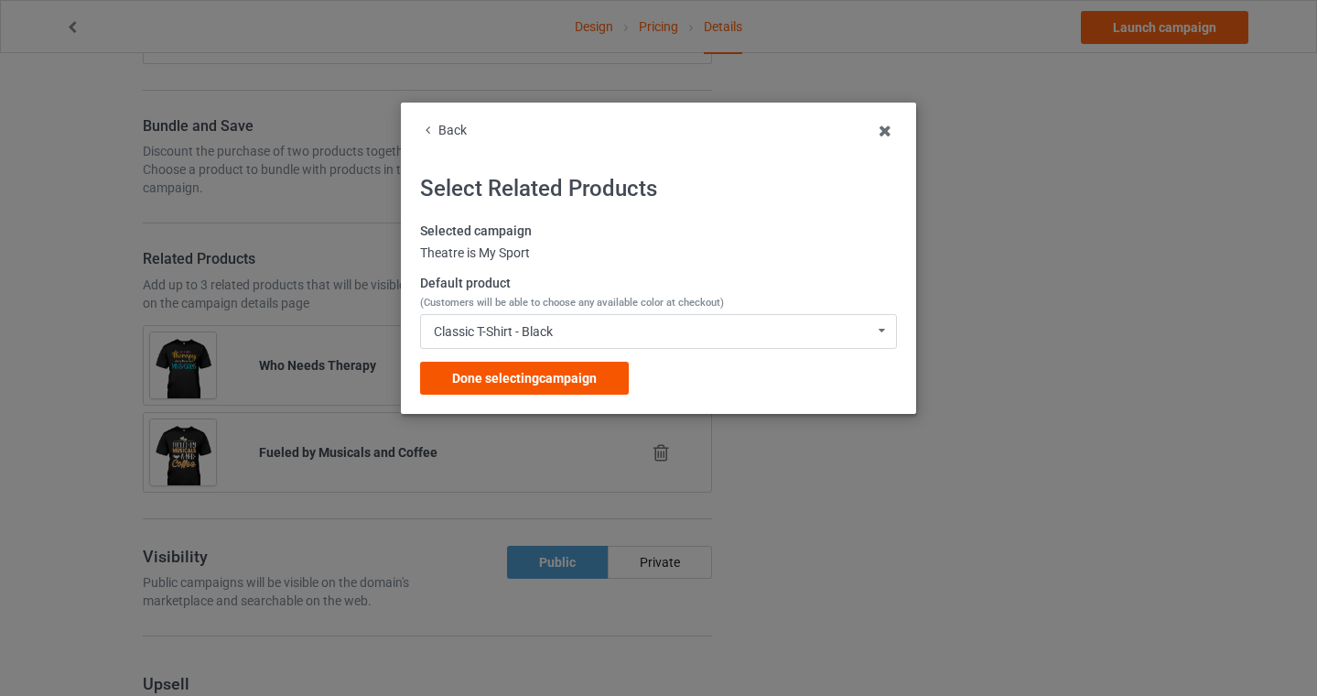
click at [497, 383] on span "Done selecting campaign" at bounding box center [524, 378] width 145 height 15
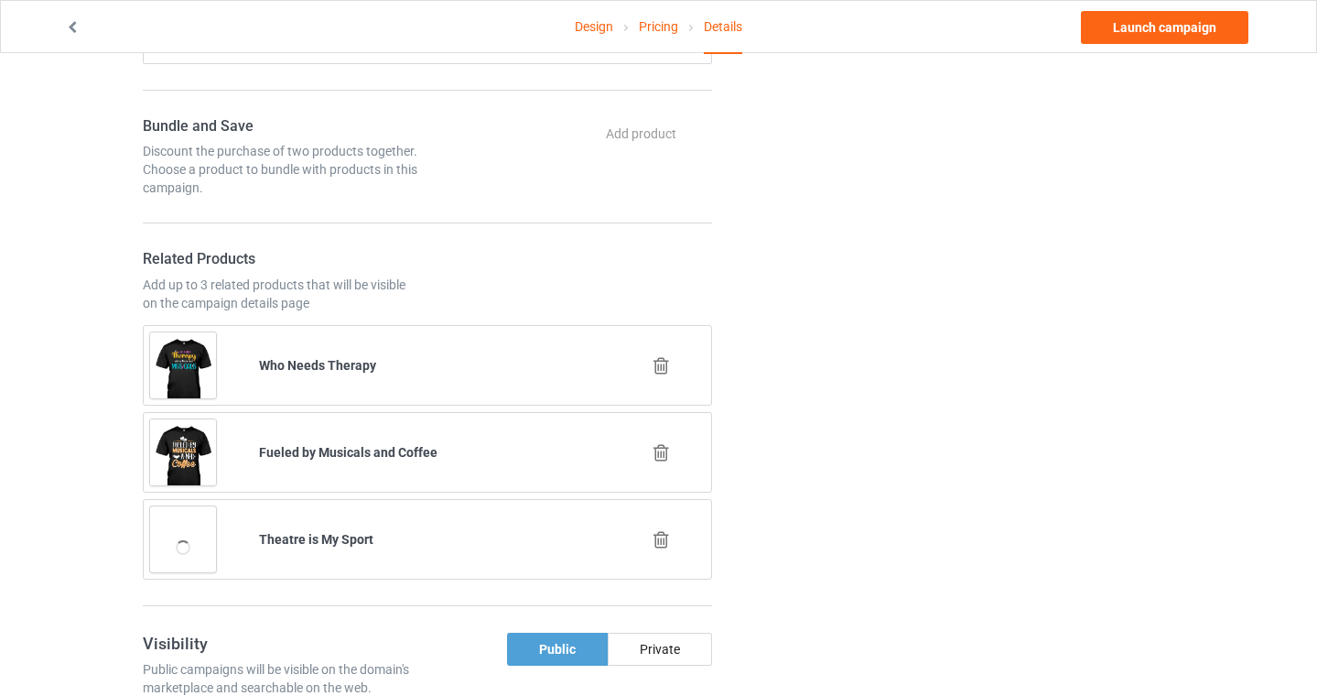
click at [665, 536] on icon at bounding box center [661, 539] width 23 height 19
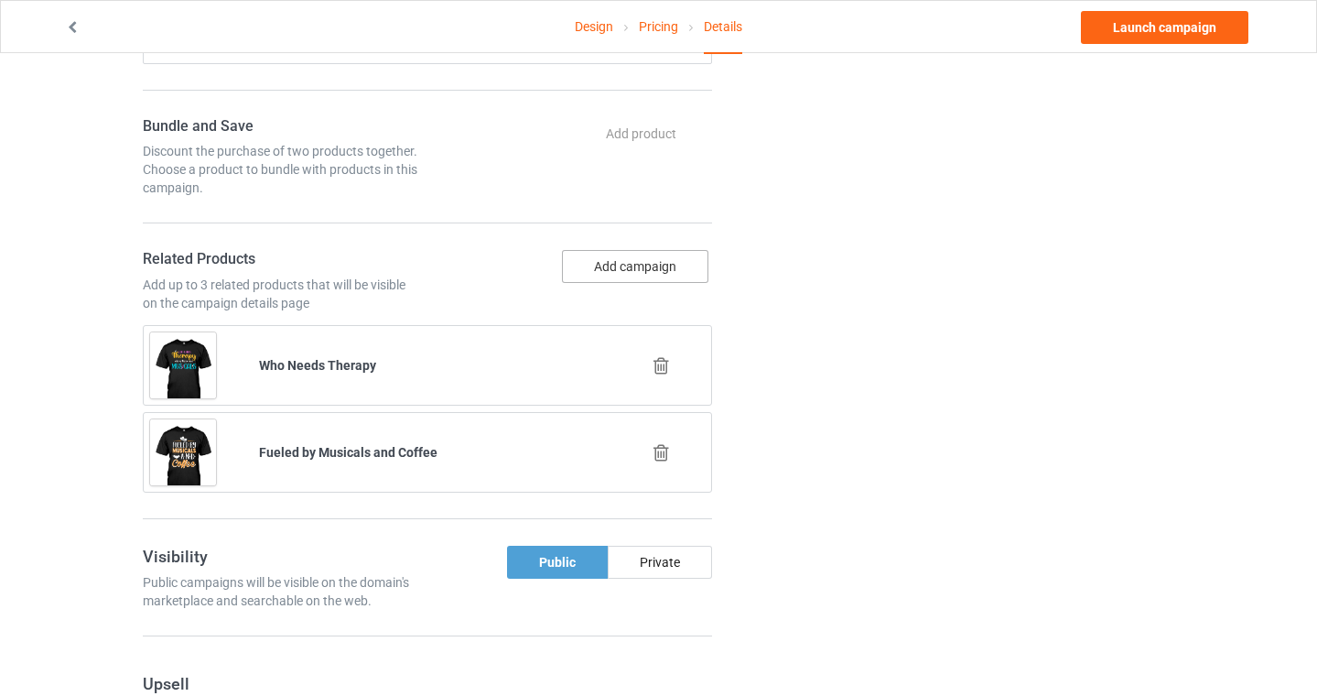
click at [649, 265] on button "Add campaign" at bounding box center [635, 266] width 146 height 33
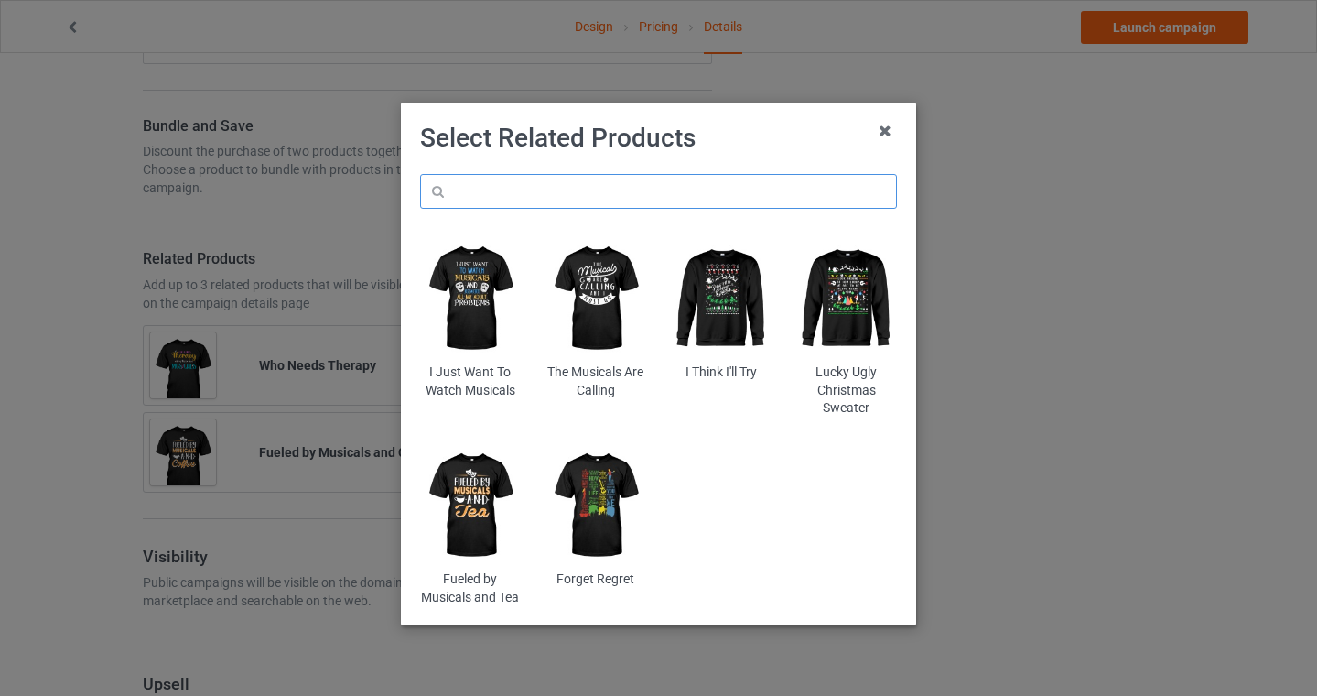
click at [561, 193] on input "text" at bounding box center [658, 191] width 477 height 35
type input "sport"
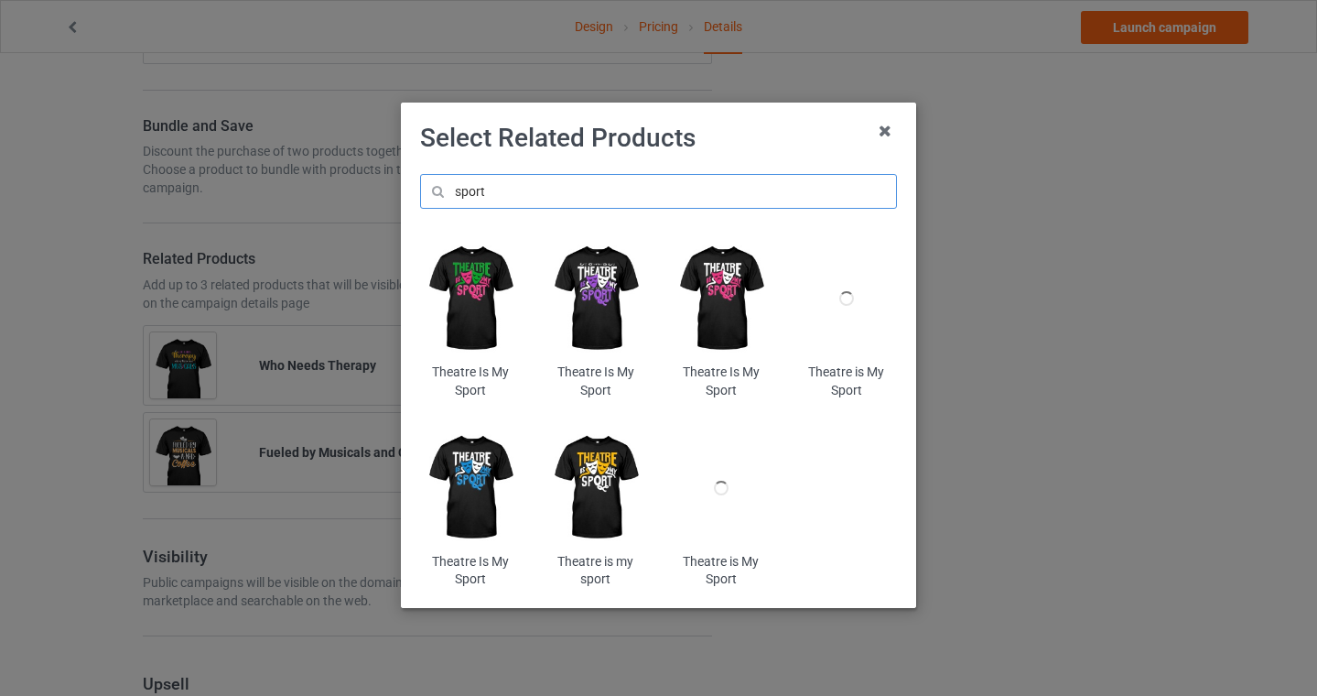
scroll to position [1, 0]
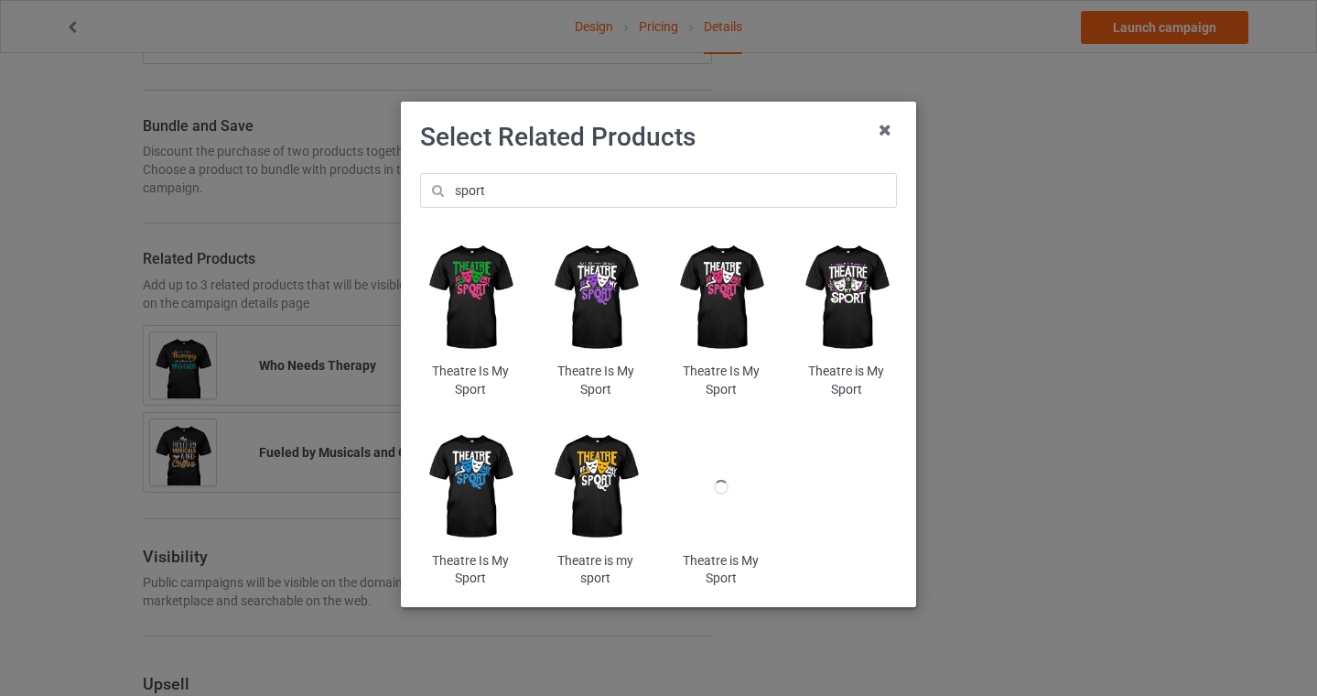
click at [472, 487] on img at bounding box center [470, 486] width 100 height 124
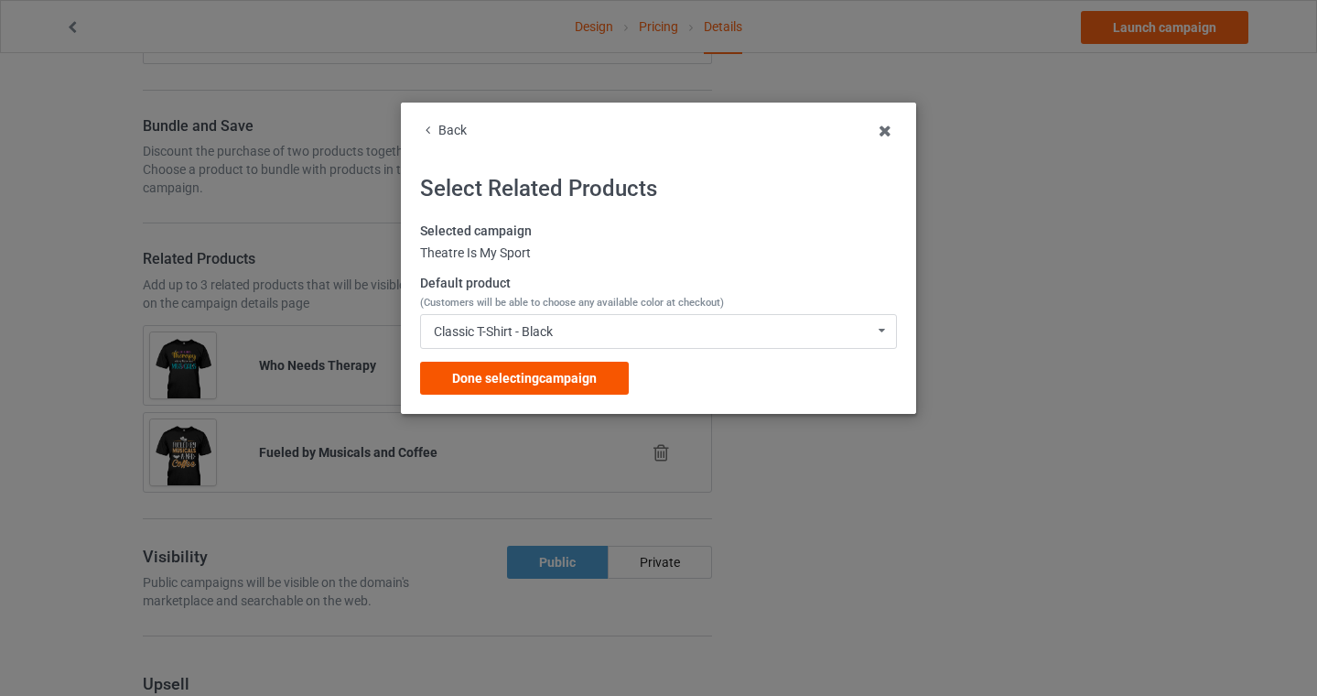
click at [595, 368] on div "Done selecting campaign" at bounding box center [524, 378] width 209 height 33
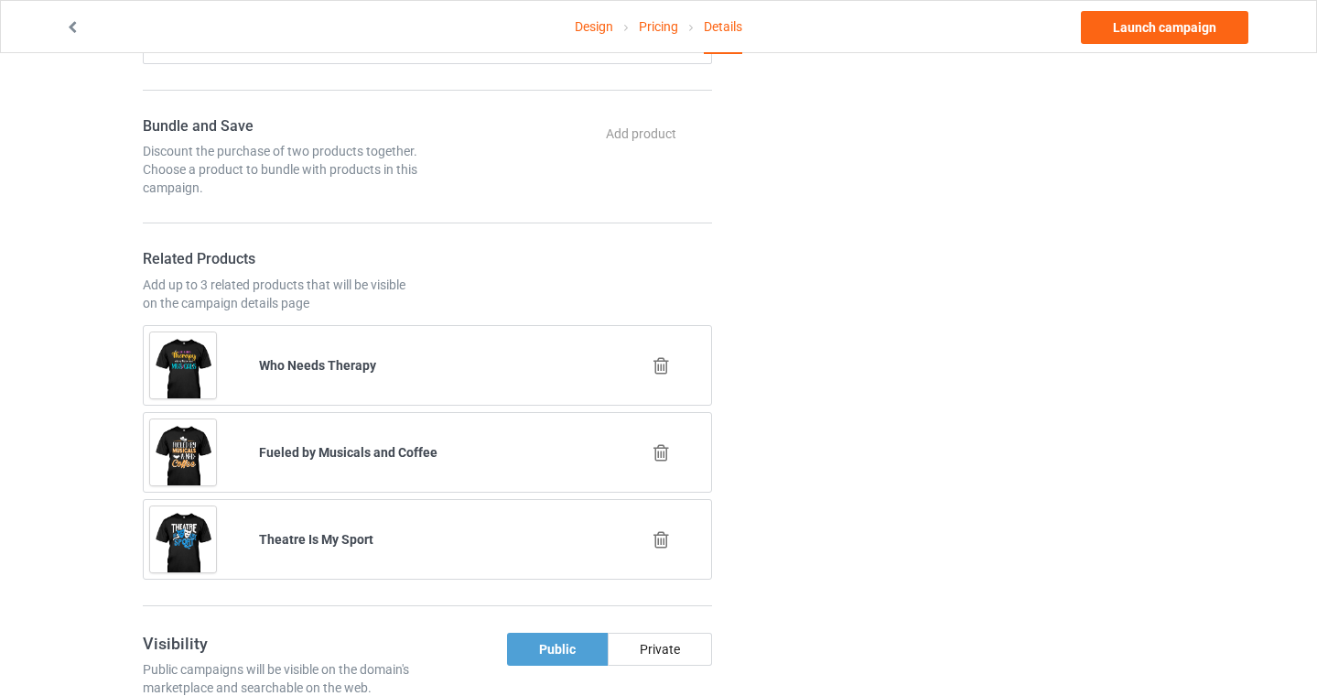
click at [666, 451] on icon at bounding box center [661, 452] width 23 height 19
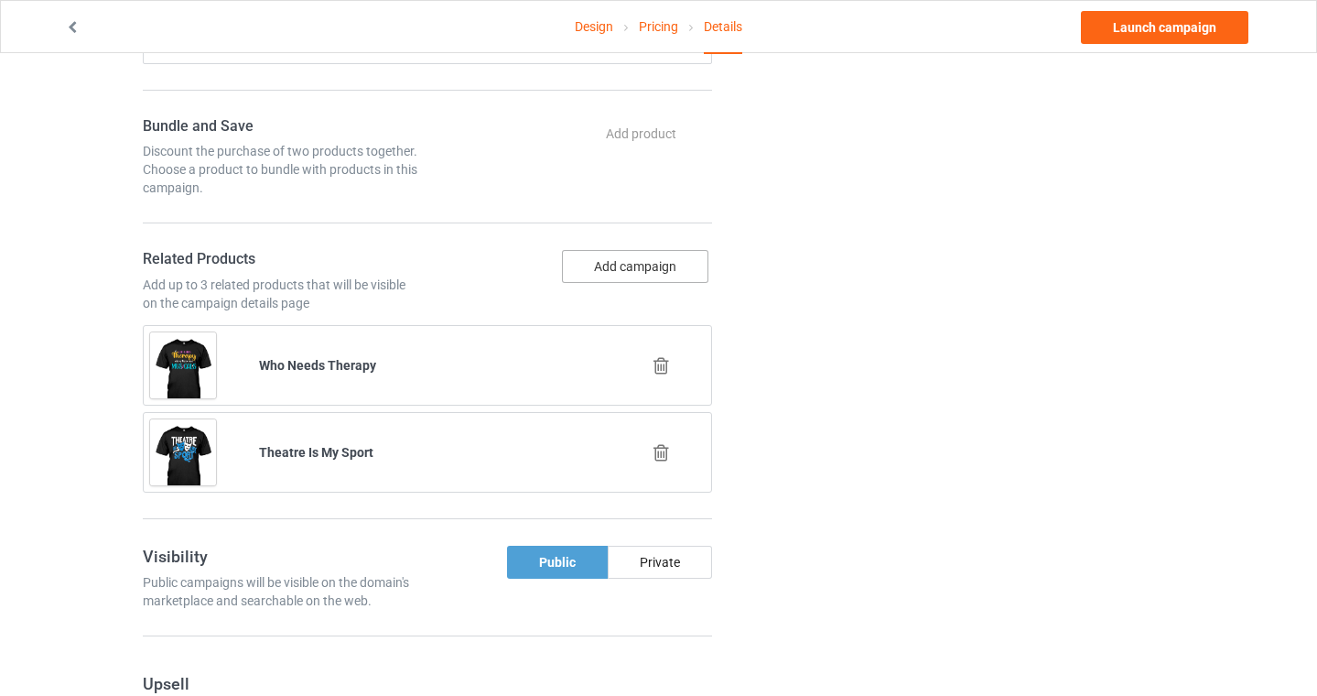
click at [642, 263] on button "Add campaign" at bounding box center [635, 266] width 146 height 33
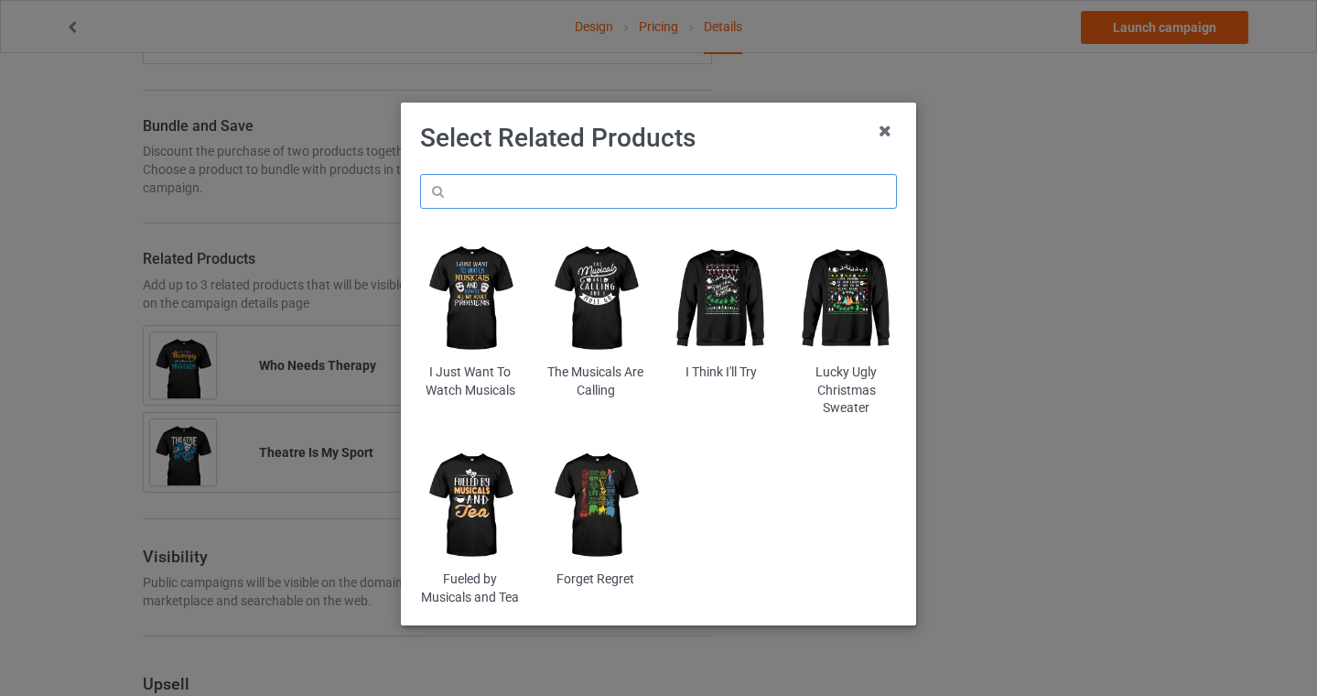
click at [599, 201] on input "text" at bounding box center [658, 191] width 477 height 35
type input "dramatic"
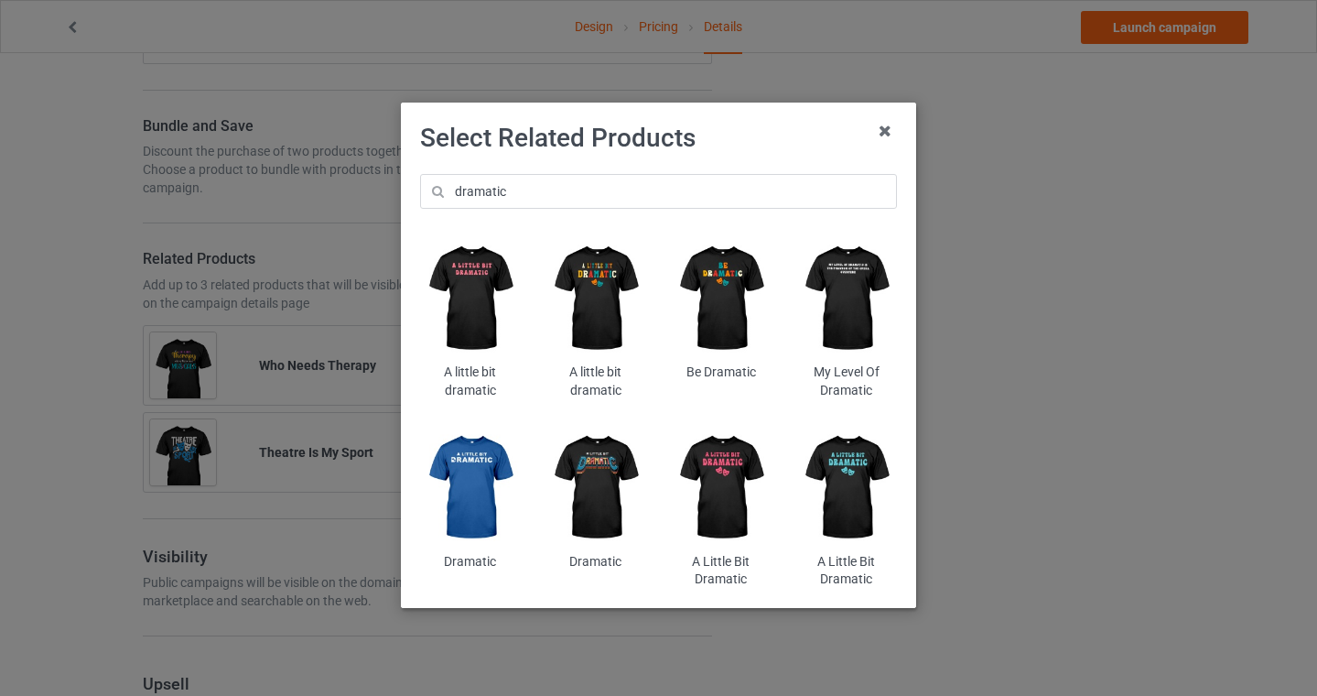
click at [605, 312] on img at bounding box center [595, 298] width 100 height 124
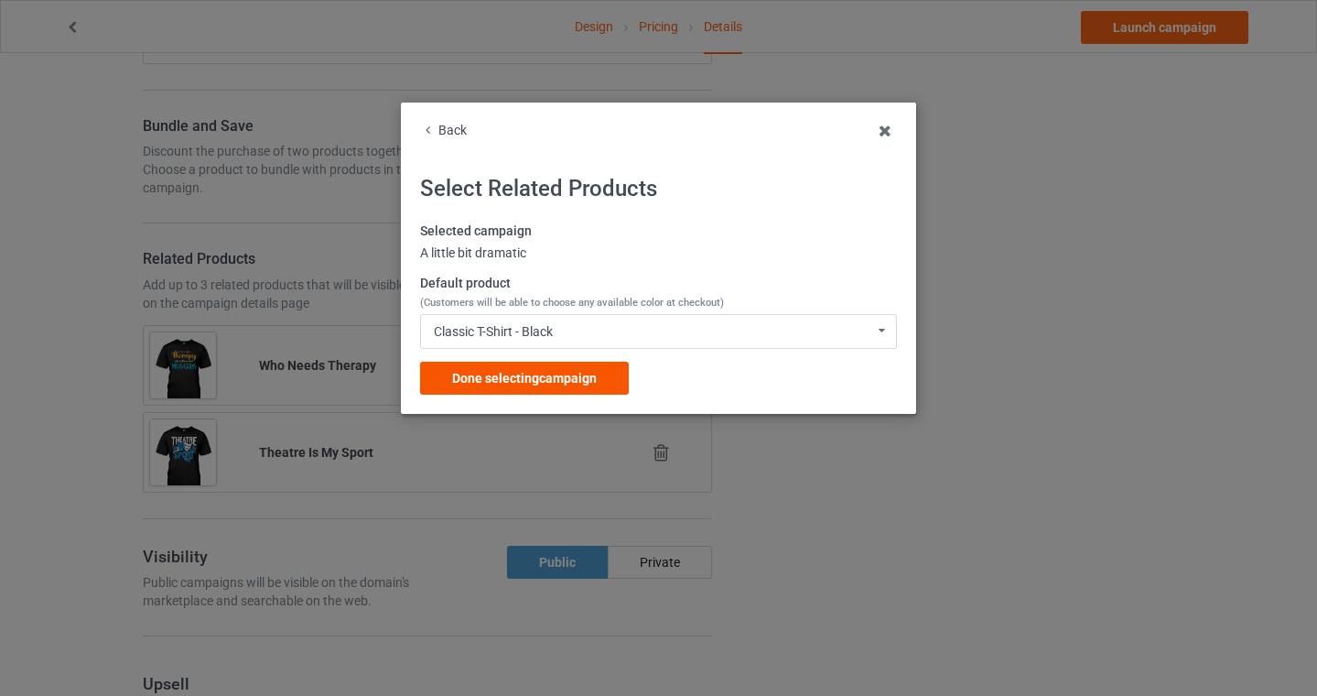
click at [566, 382] on span "Done selecting campaign" at bounding box center [524, 378] width 145 height 15
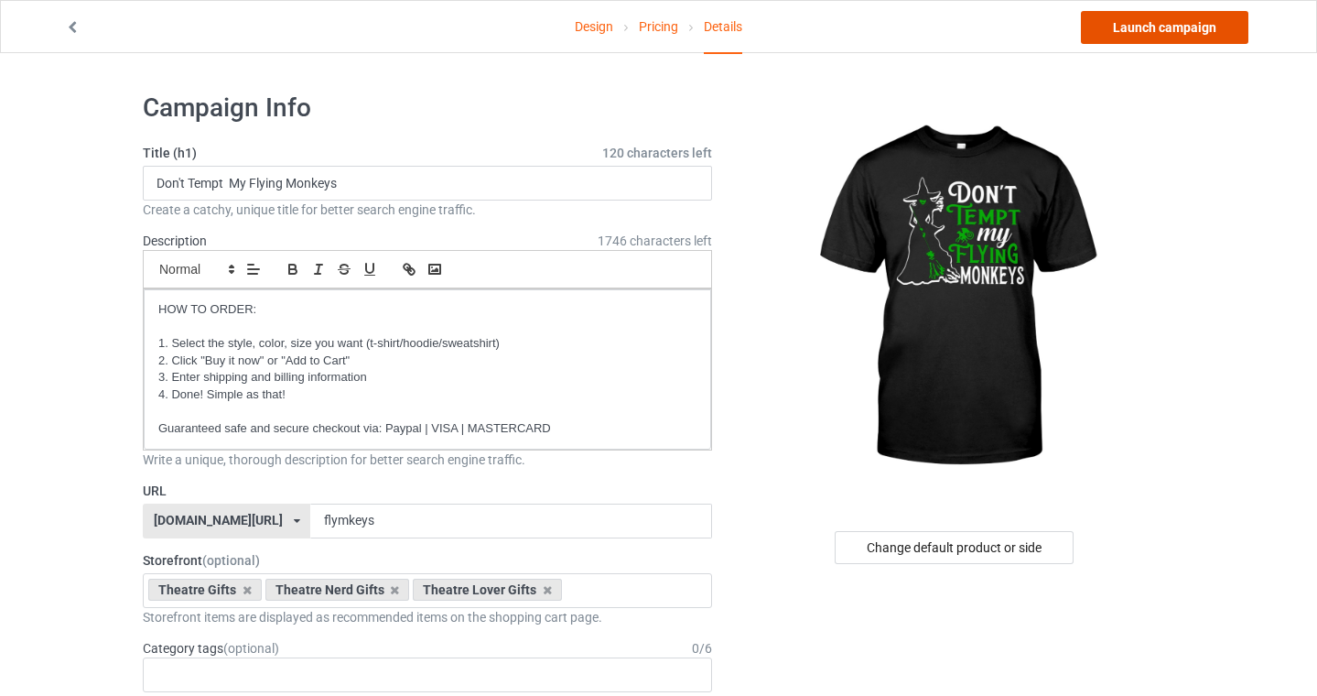
click at [1149, 24] on link "Launch campaign" at bounding box center [1164, 27] width 167 height 33
